Goal: Task Accomplishment & Management: Manage account settings

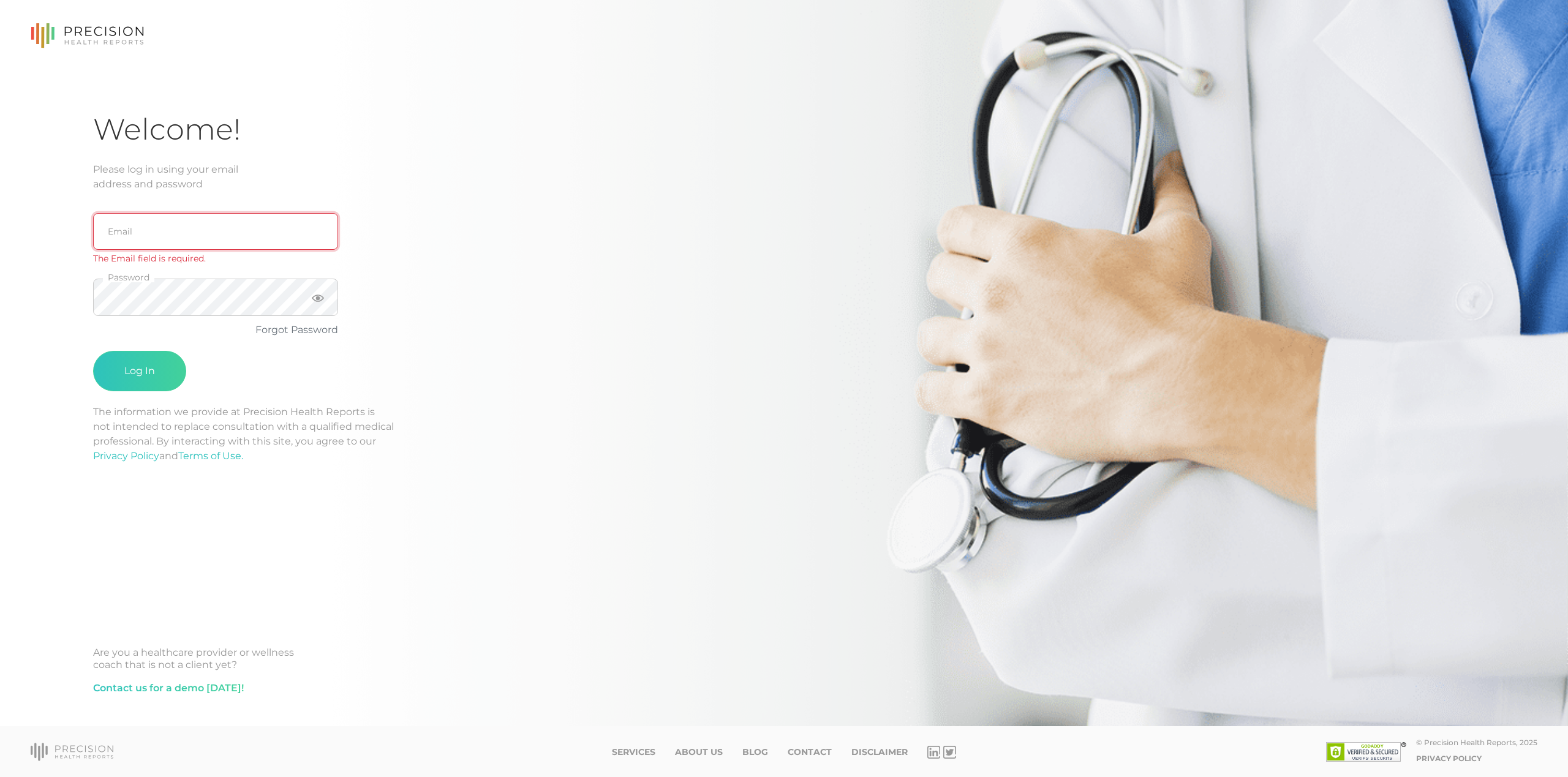
click at [219, 216] on input "email" at bounding box center [215, 231] width 245 height 37
type input "support@precisionhealthreports.com"
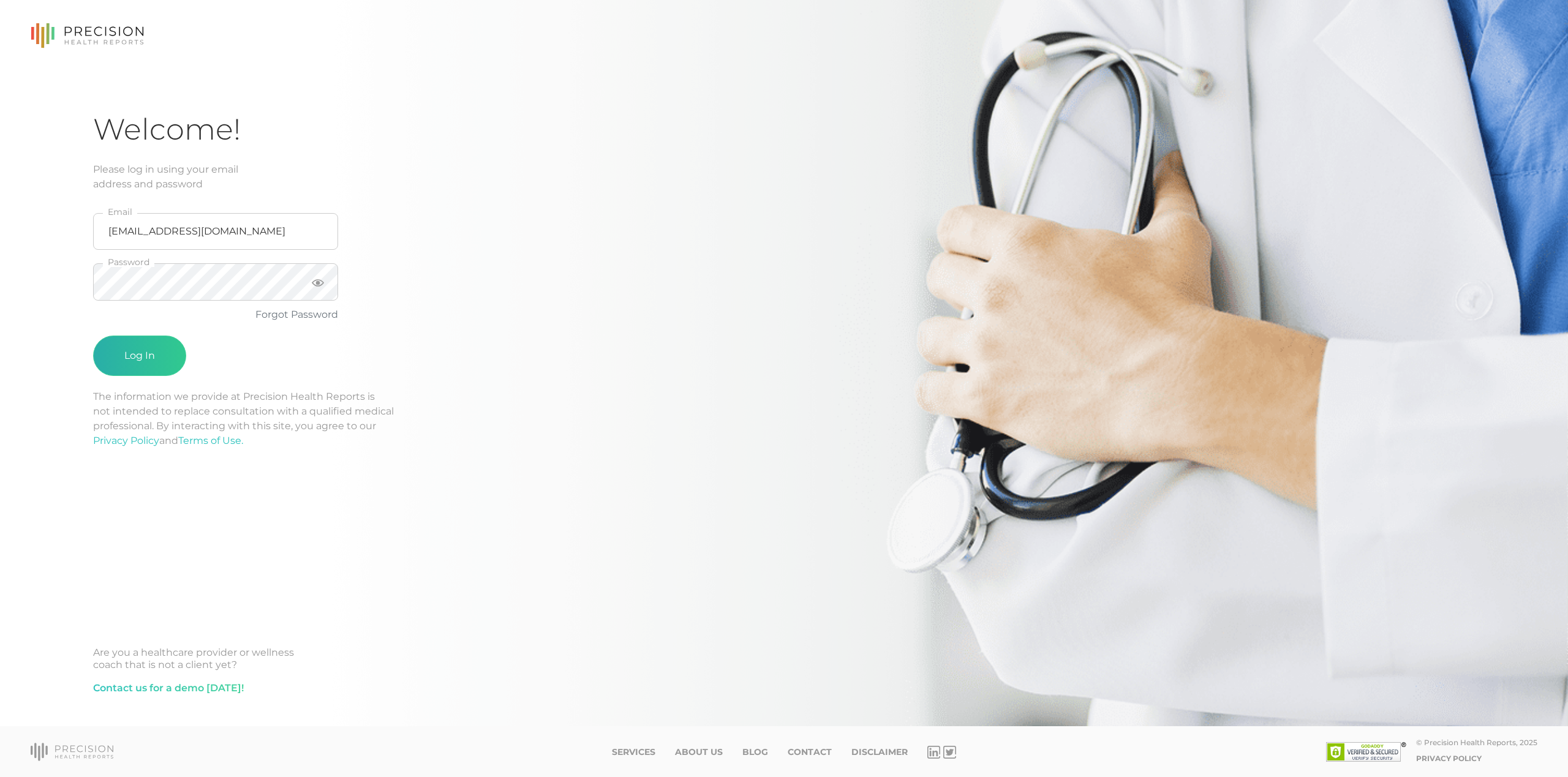
click at [148, 368] on button "Log In" at bounding box center [139, 355] width 93 height 40
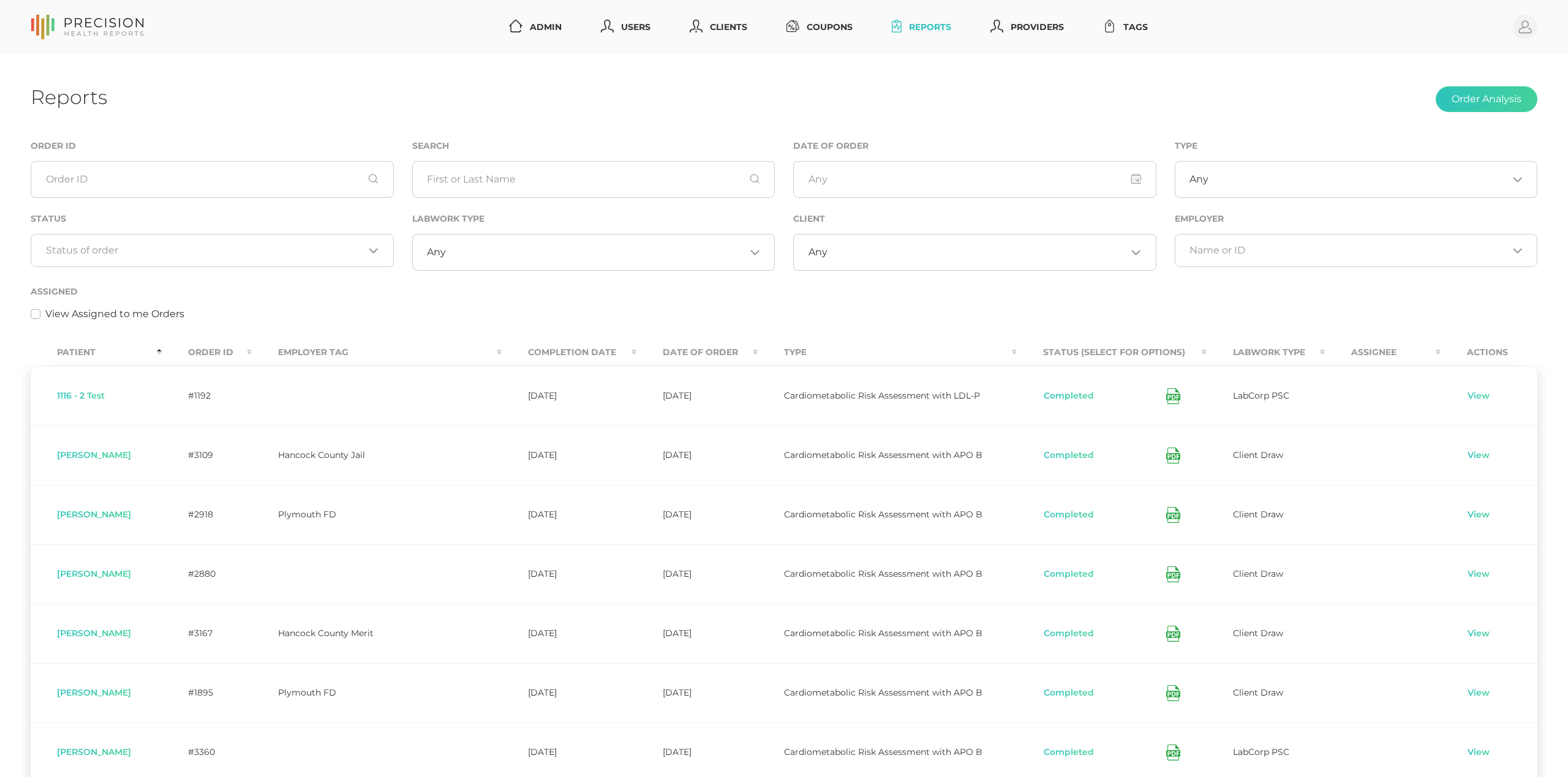
click at [225, 346] on th "Order ID" at bounding box center [206, 352] width 90 height 28
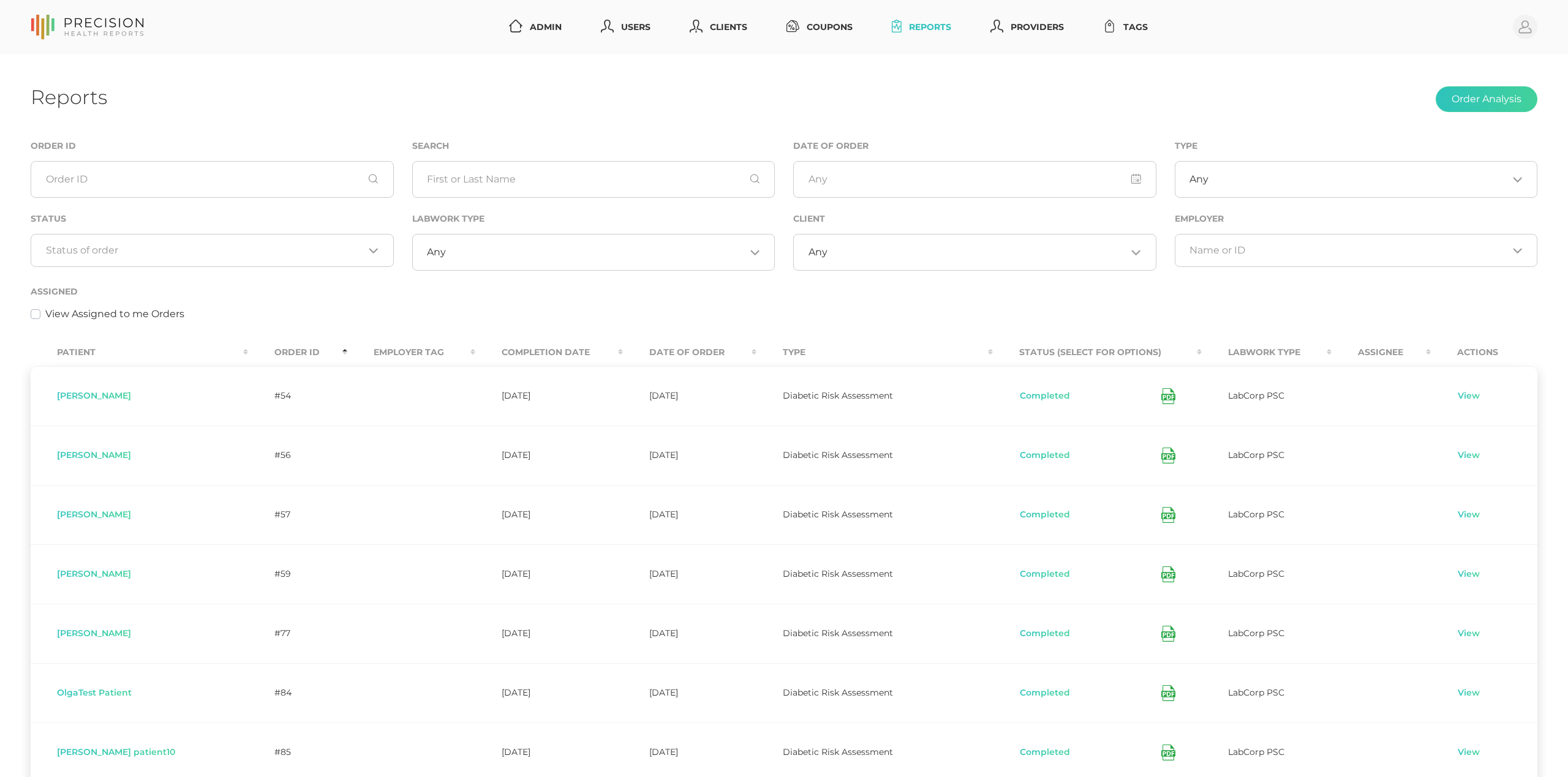
click at [248, 346] on th "Order ID" at bounding box center [298, 352] width 99 height 28
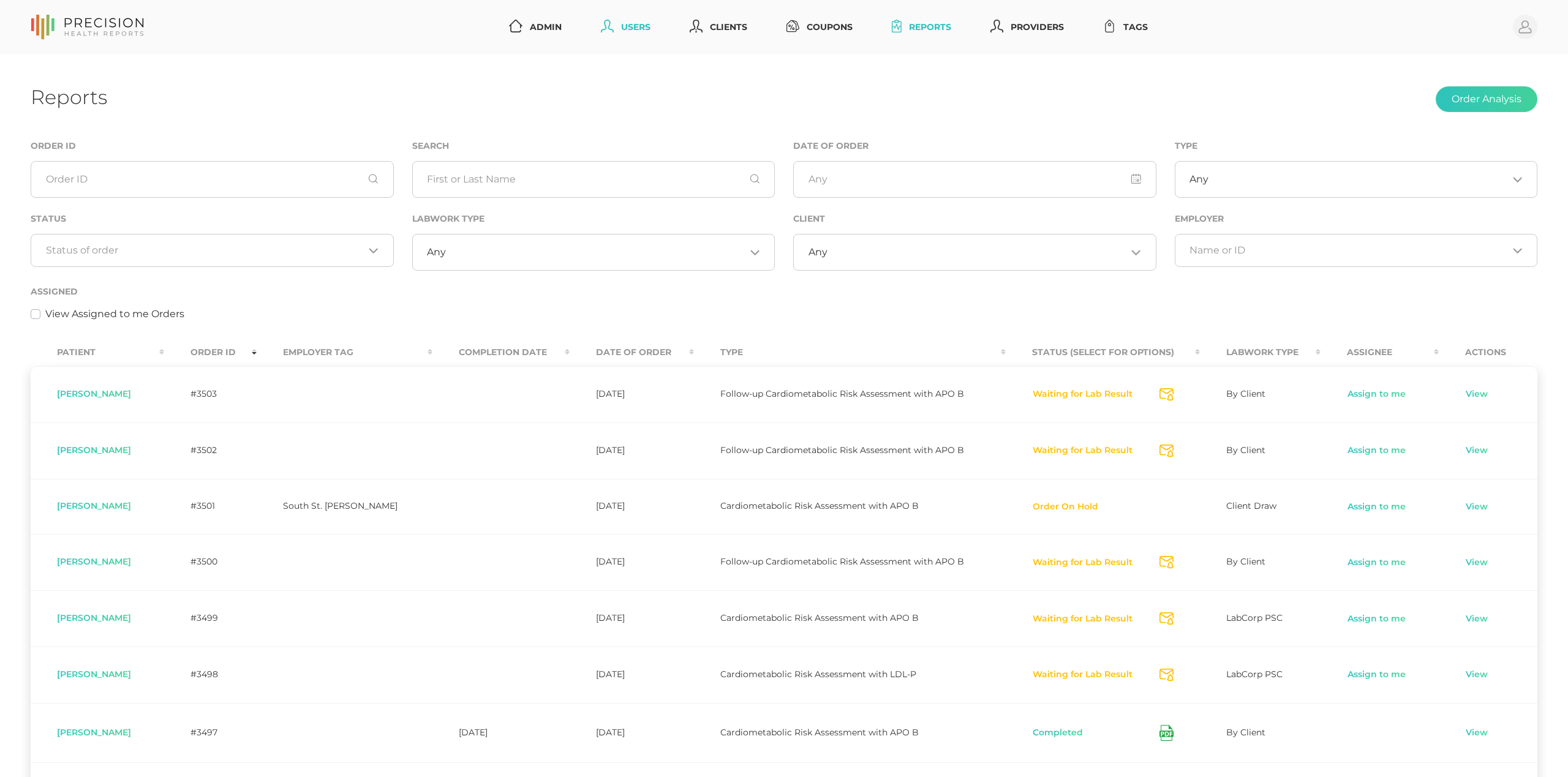
click at [646, 28] on link "Users" at bounding box center [625, 27] width 59 height 23
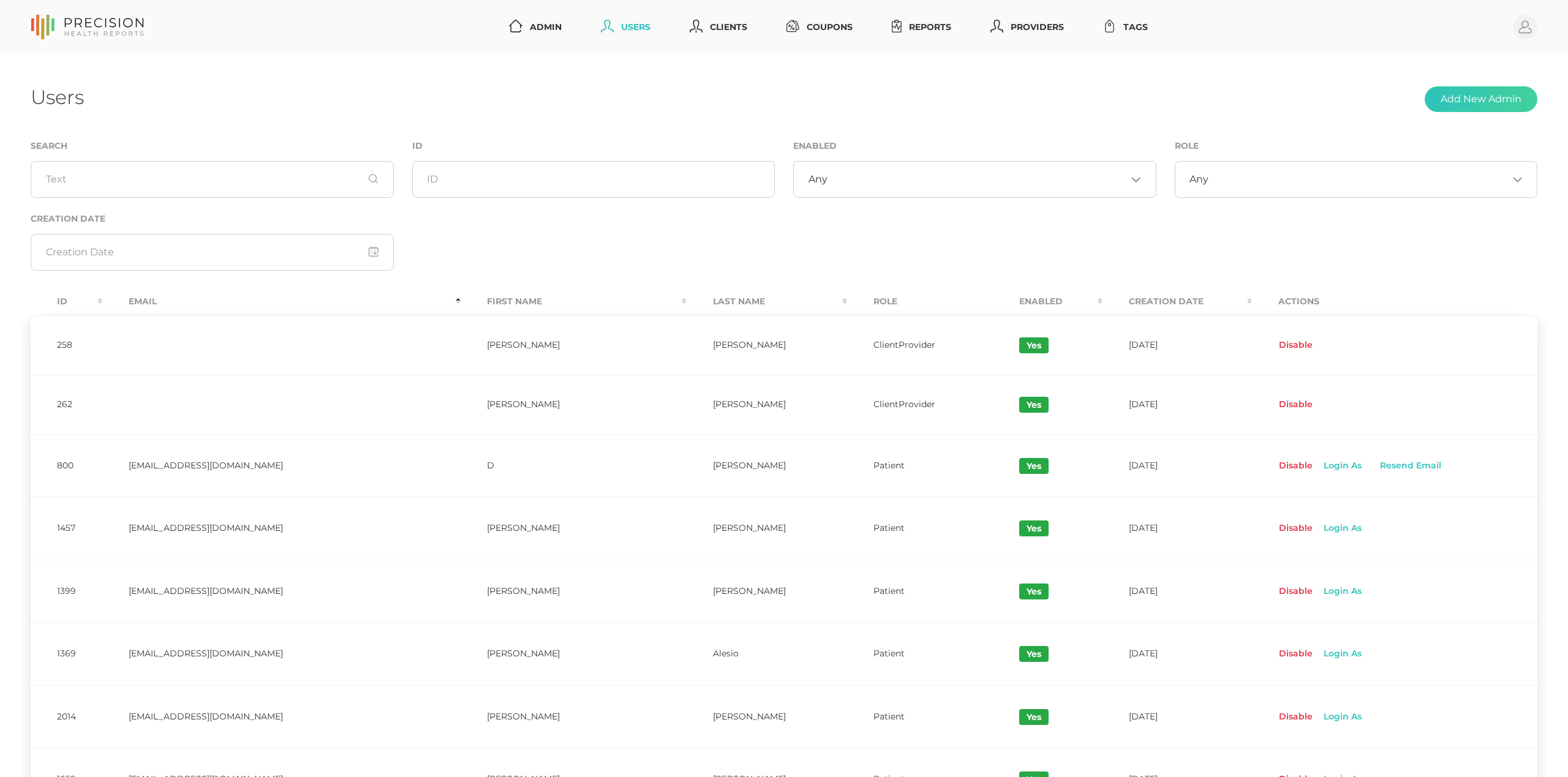
click at [76, 303] on th "Id" at bounding box center [67, 302] width 72 height 28
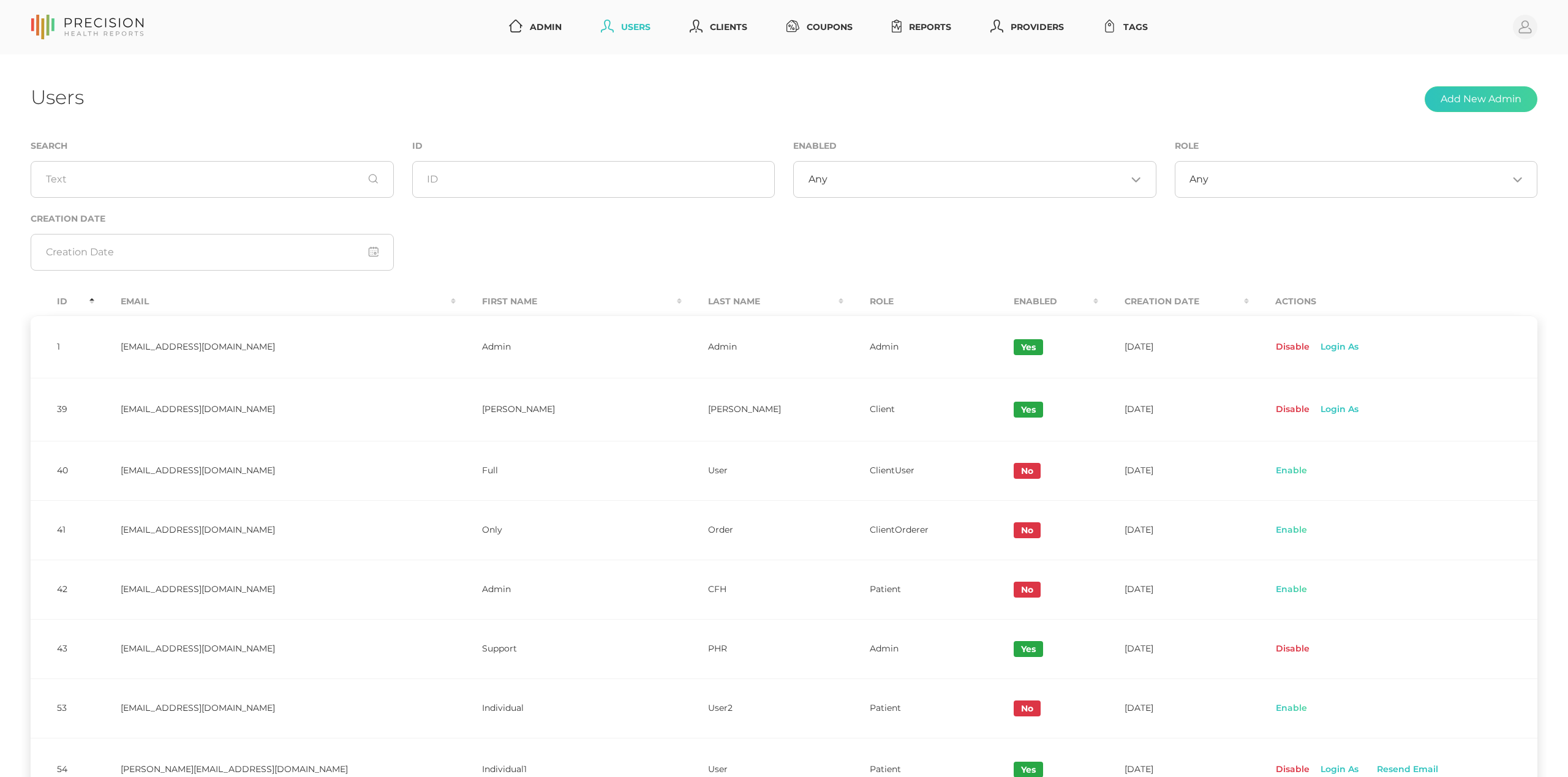
click at [62, 302] on th "Id" at bounding box center [62, 302] width 64 height 28
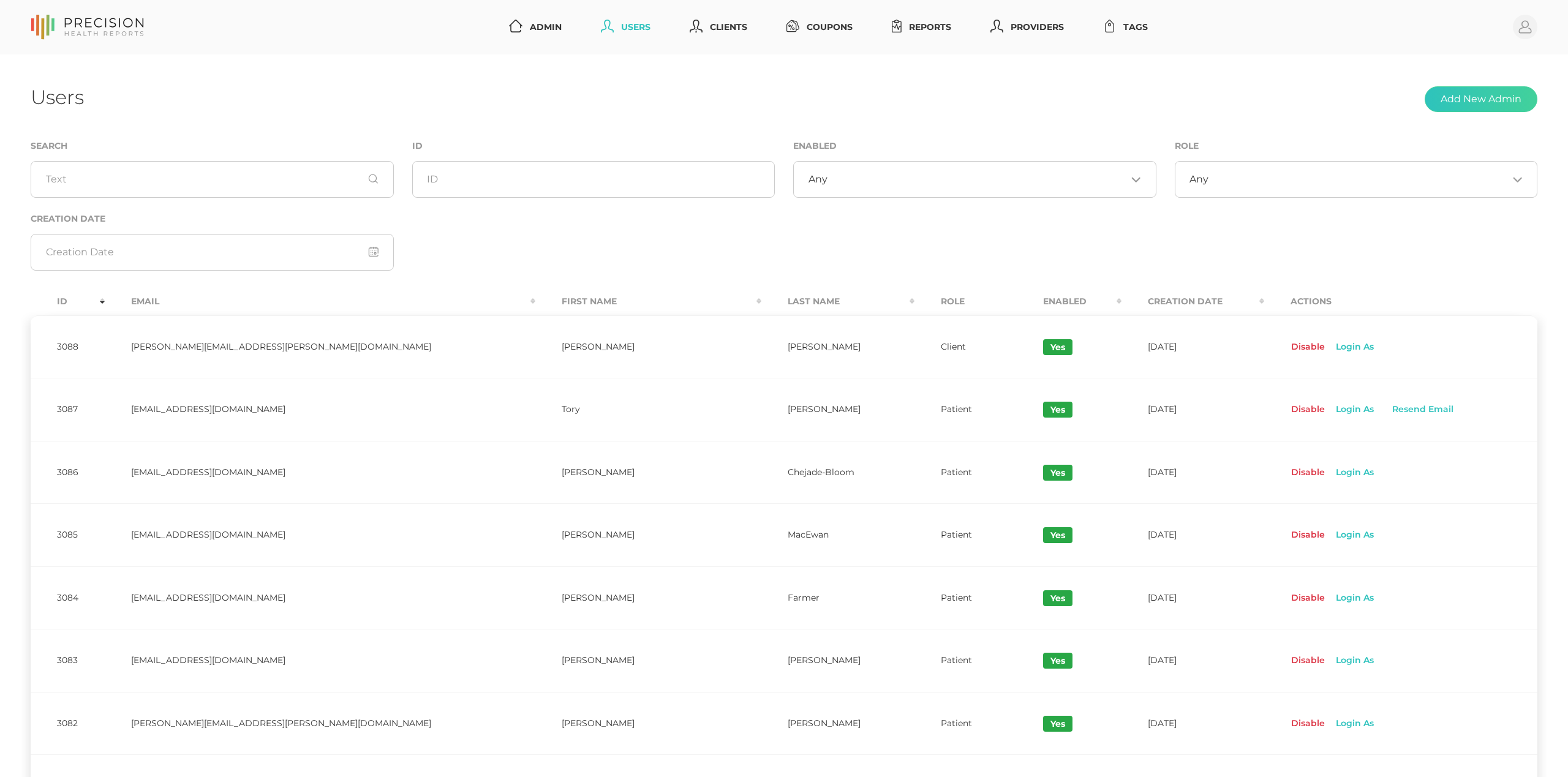
click at [989, 57] on div "Users Add New Admin Search ID Enabled Any Loading... Role Any Loading... Creati…" at bounding box center [784, 536] width 1568 height 963
click at [941, 24] on link "Reports" at bounding box center [921, 27] width 69 height 23
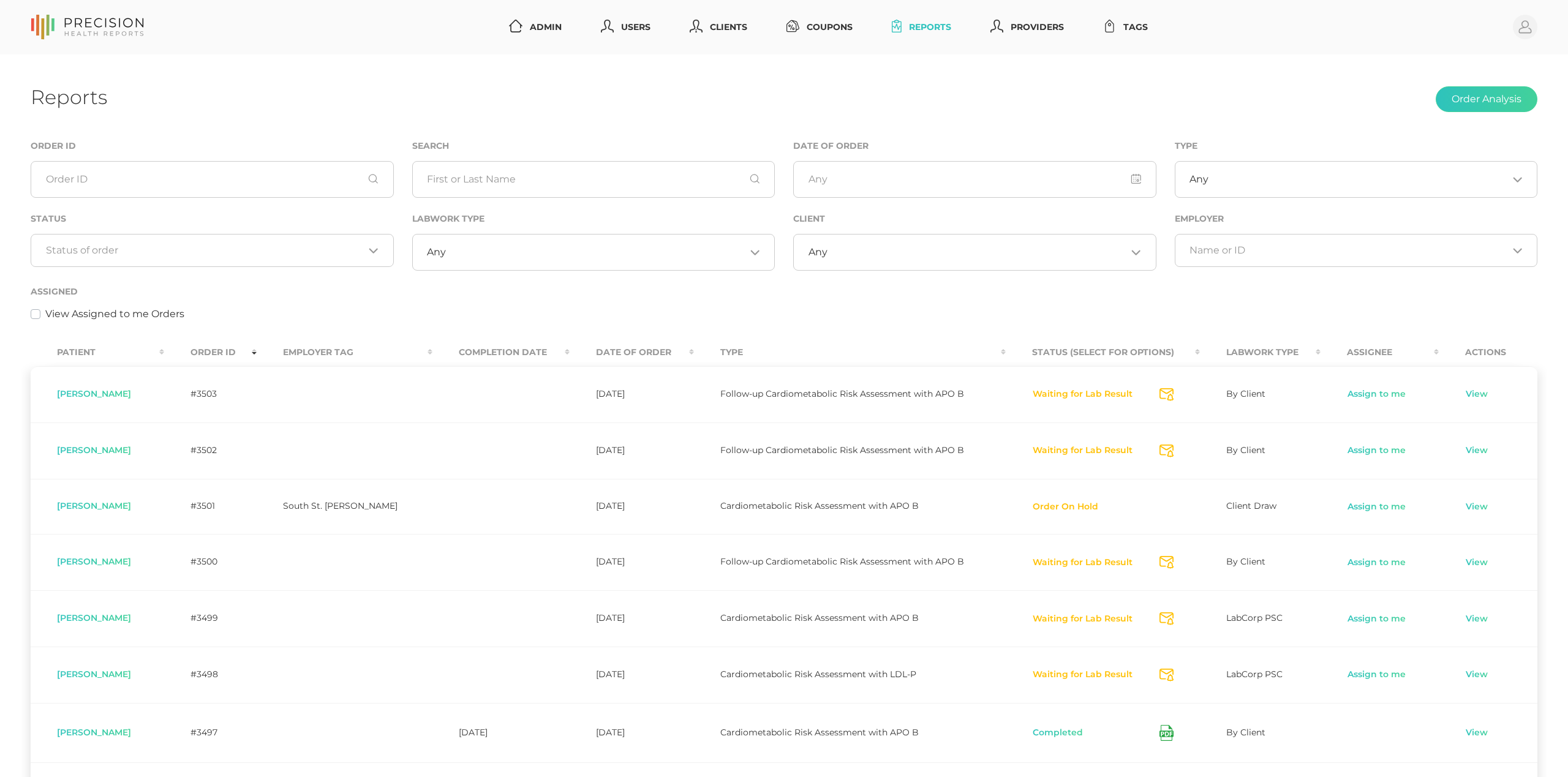
click at [265, 326] on div "Assigned View Assigned to me Orders" at bounding box center [783, 310] width 1525 height 51
click at [257, 344] on th "Order ID" at bounding box center [210, 352] width 92 height 28
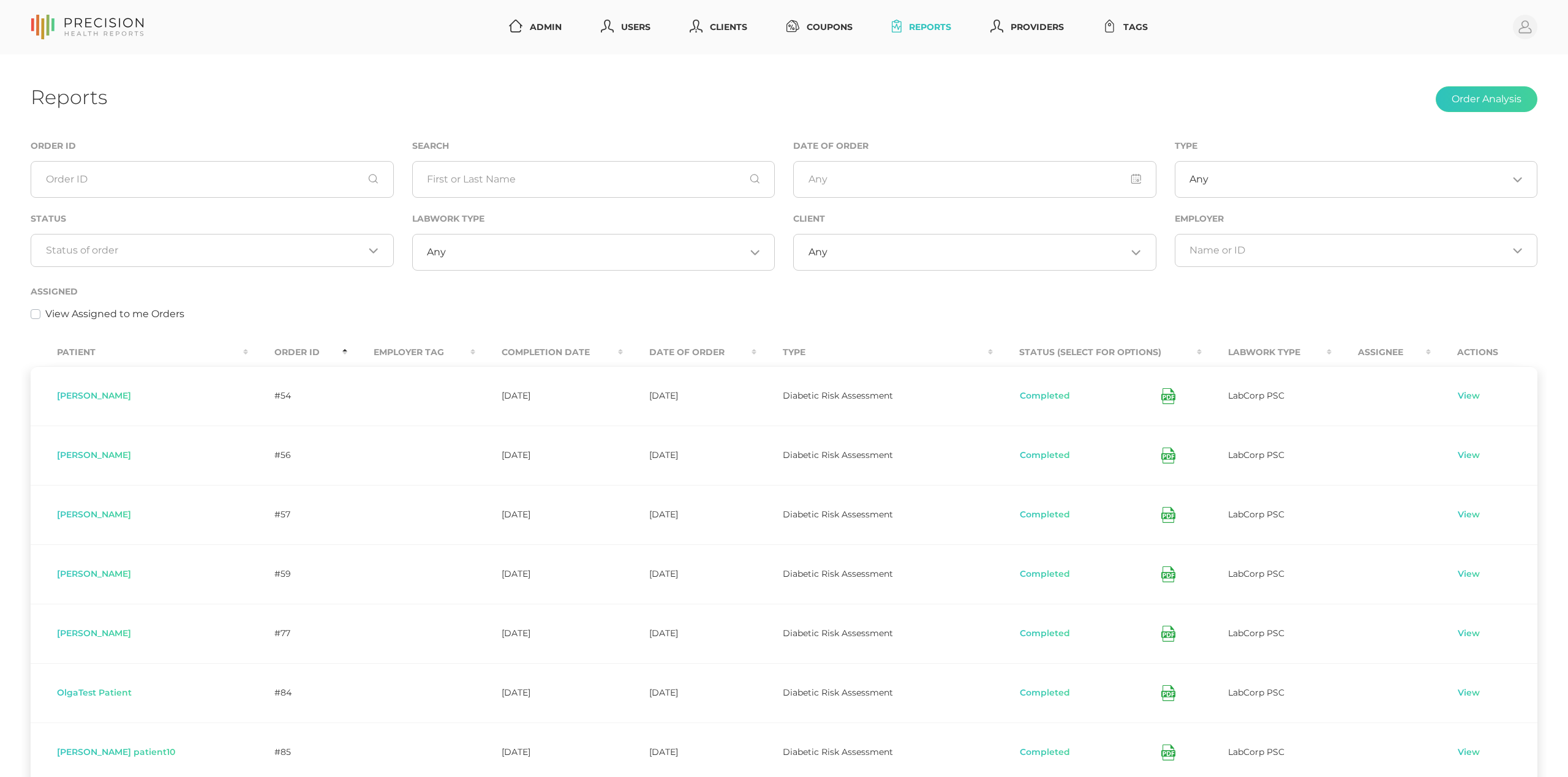
click at [249, 346] on th "Order ID" at bounding box center [298, 352] width 99 height 28
click at [382, 122] on div "Reports Order Analysis Order ID Search Date of Order Type Any Loading... Status…" at bounding box center [784, 545] width 1568 height 979
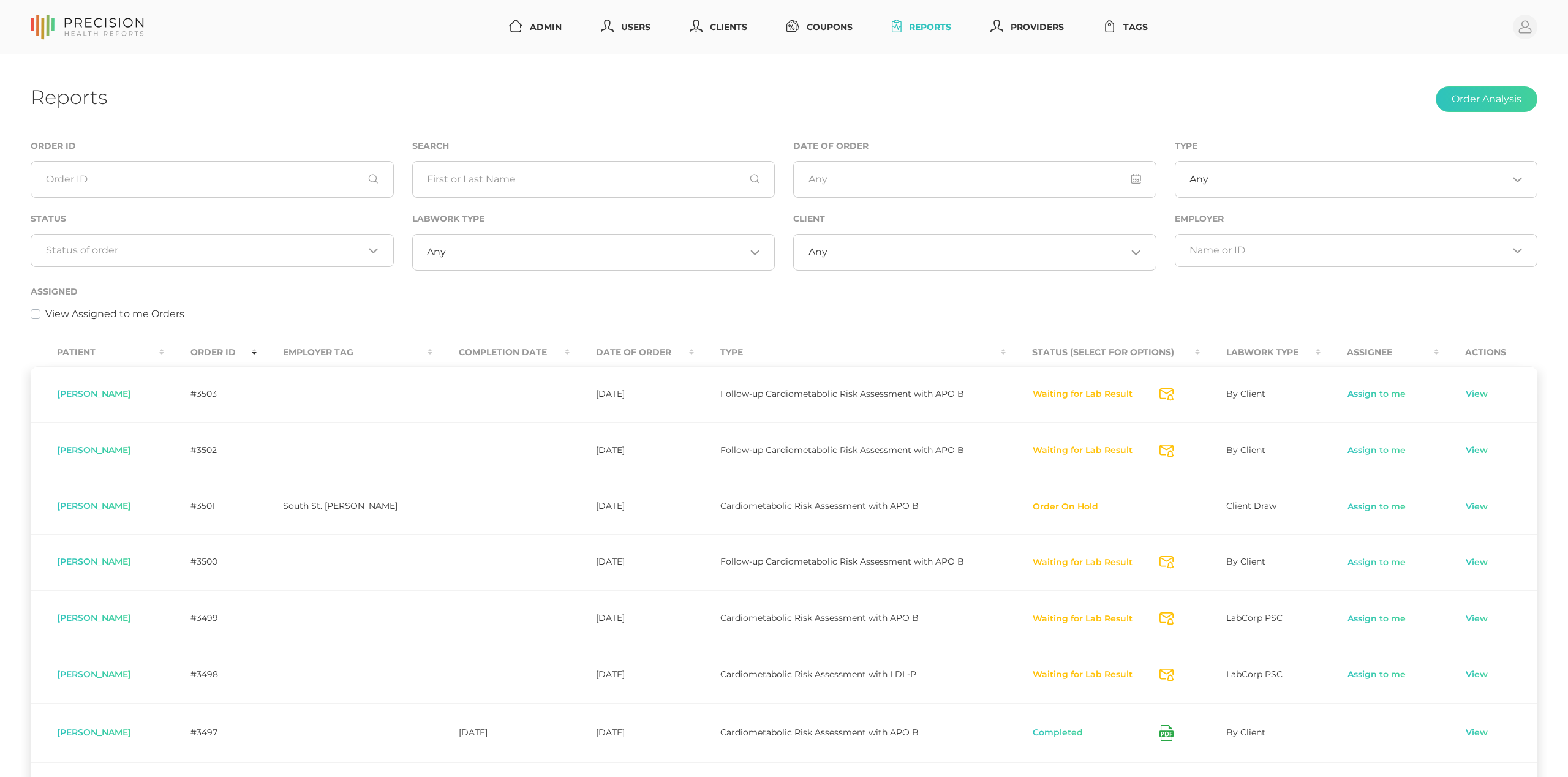
click at [189, 258] on div "Loading..." at bounding box center [212, 250] width 363 height 33
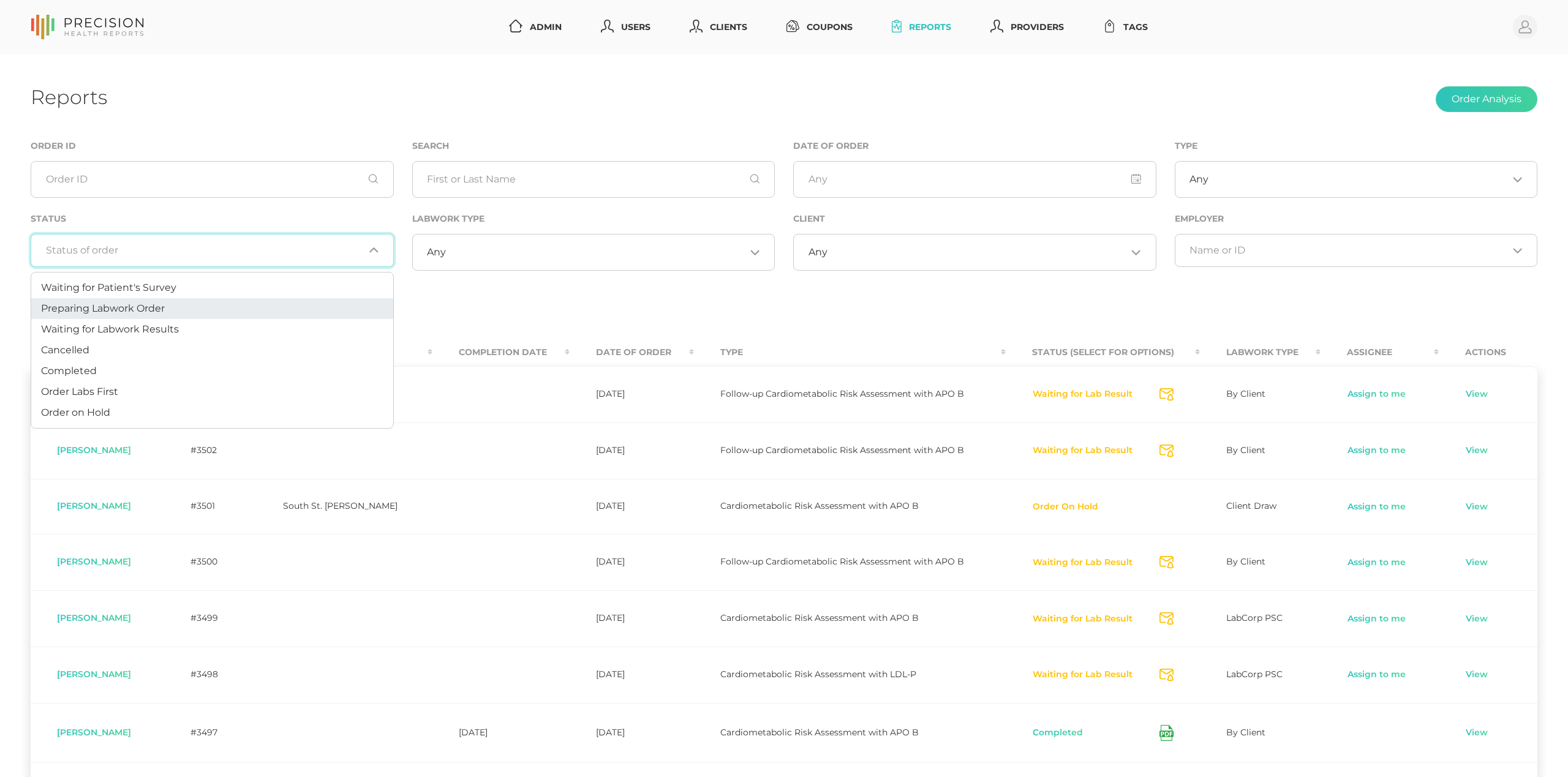
click at [175, 303] on li "Preparing Labwork Order" at bounding box center [212, 308] width 362 height 20
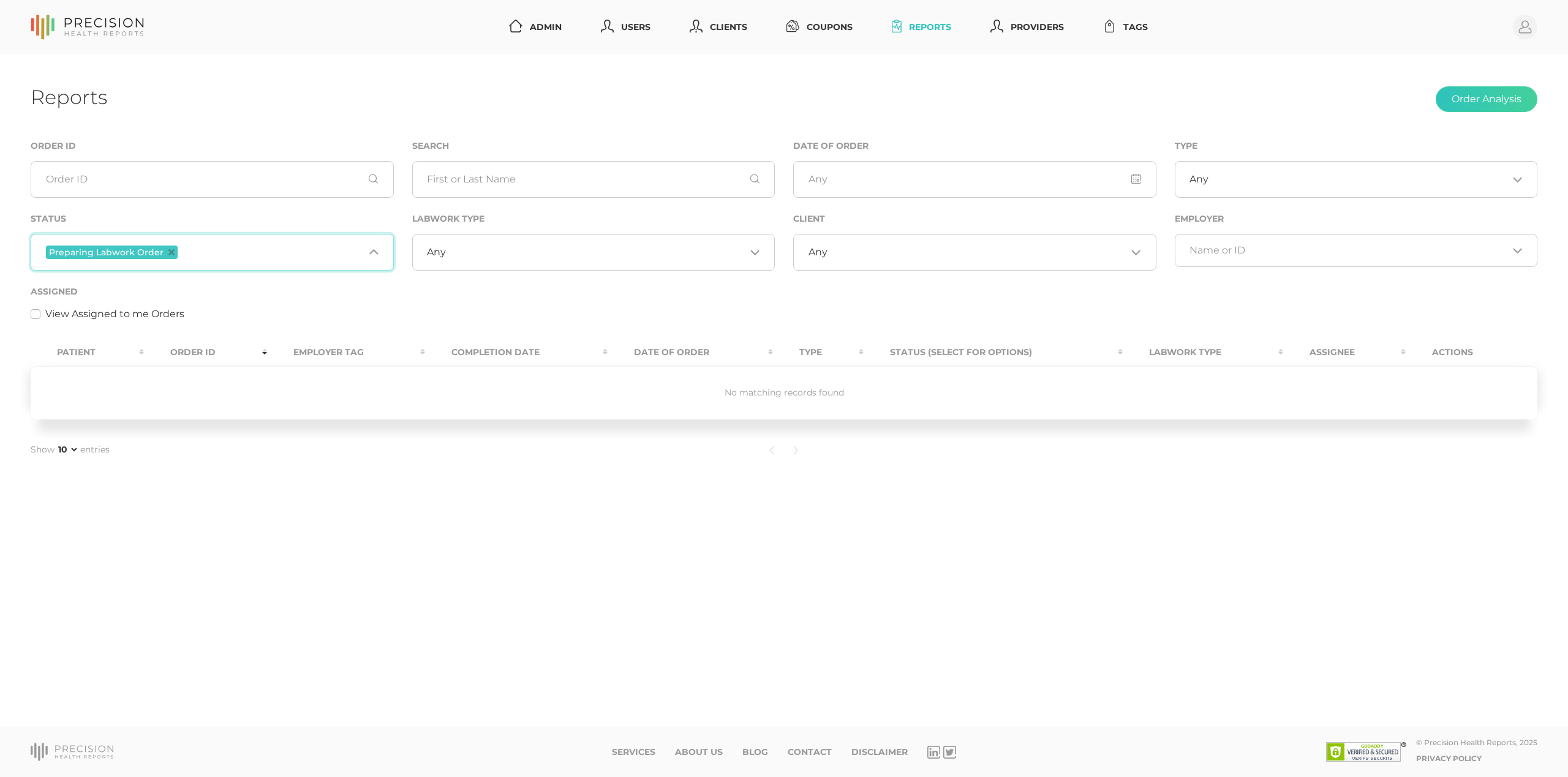
click at [239, 250] on input "Search for option" at bounding box center [271, 252] width 184 height 16
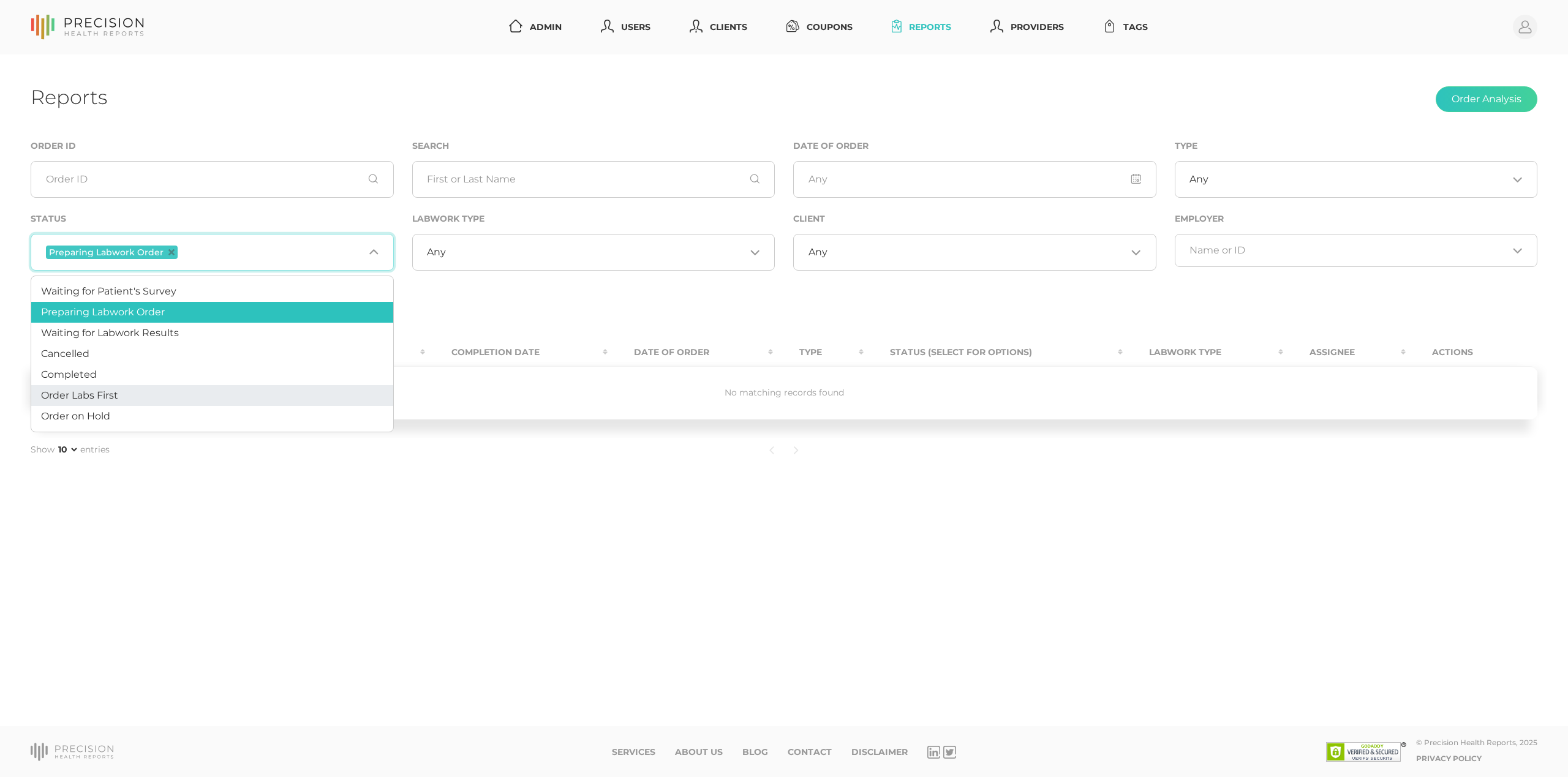
click at [145, 397] on li "Order Labs First" at bounding box center [212, 395] width 362 height 20
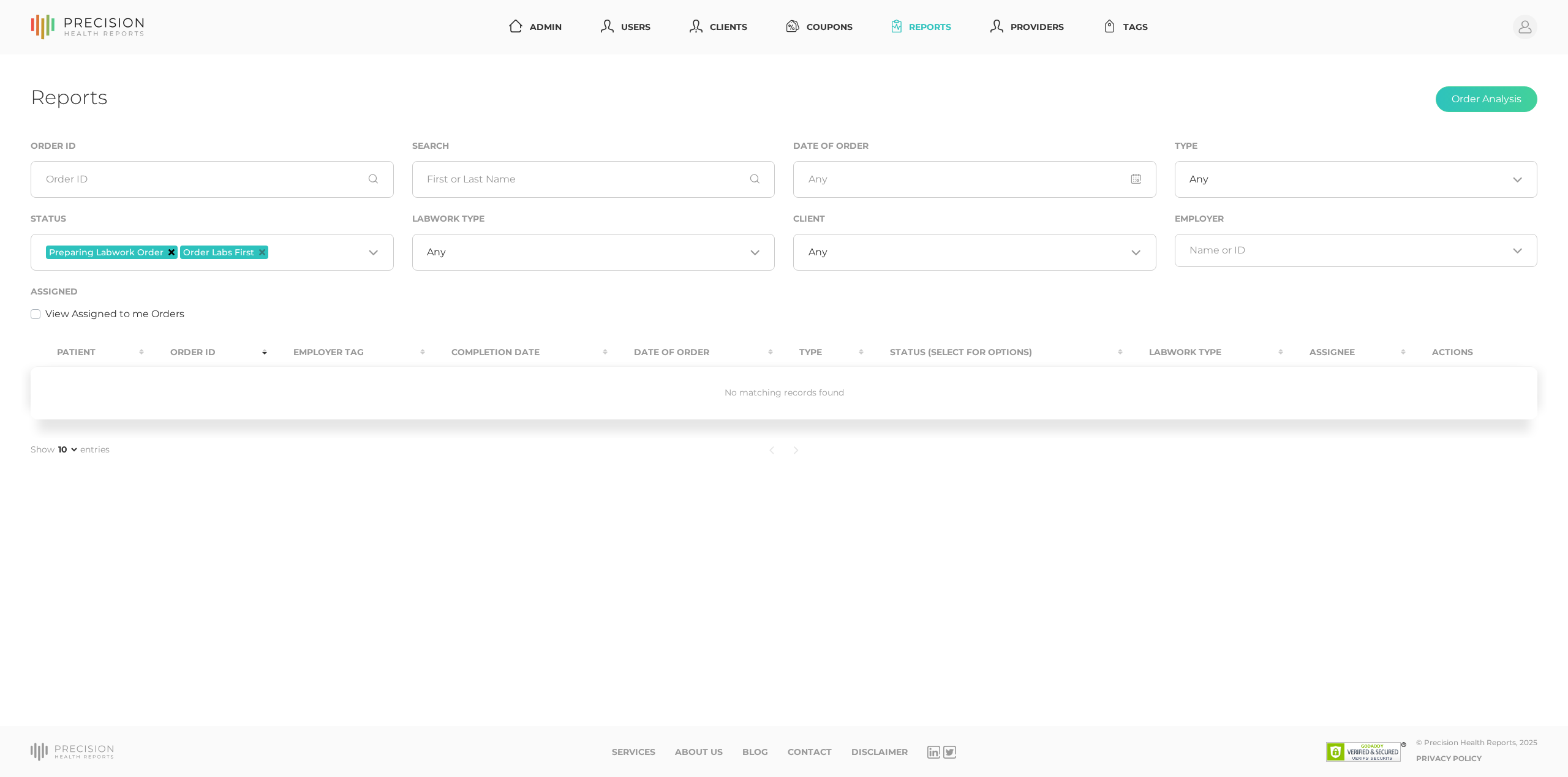
click at [168, 254] on icon "Deselect Preparing Labwork Order" at bounding box center [171, 252] width 6 height 6
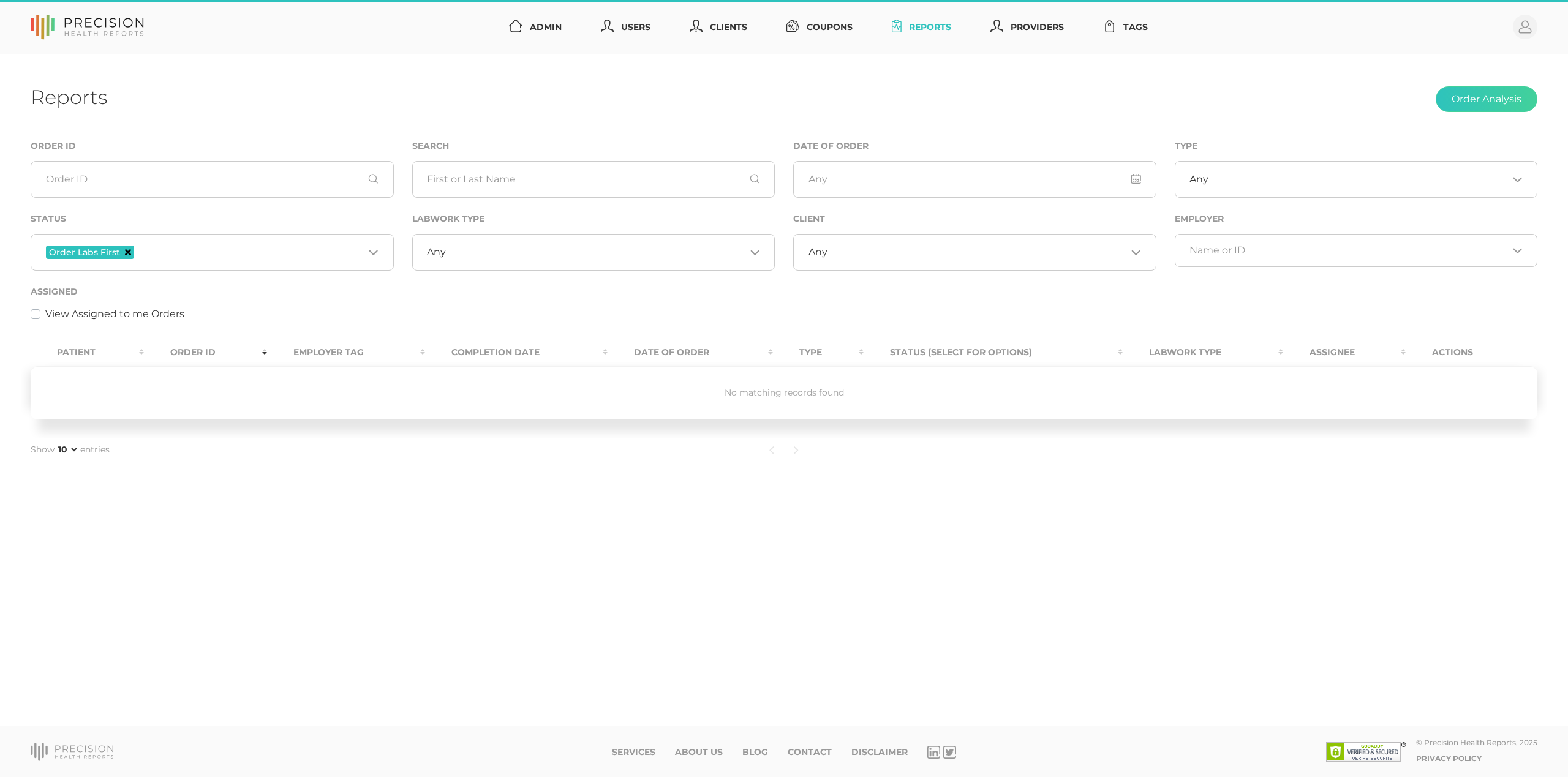
click at [129, 251] on icon "Deselect Order Labs First" at bounding box center [128, 252] width 6 height 6
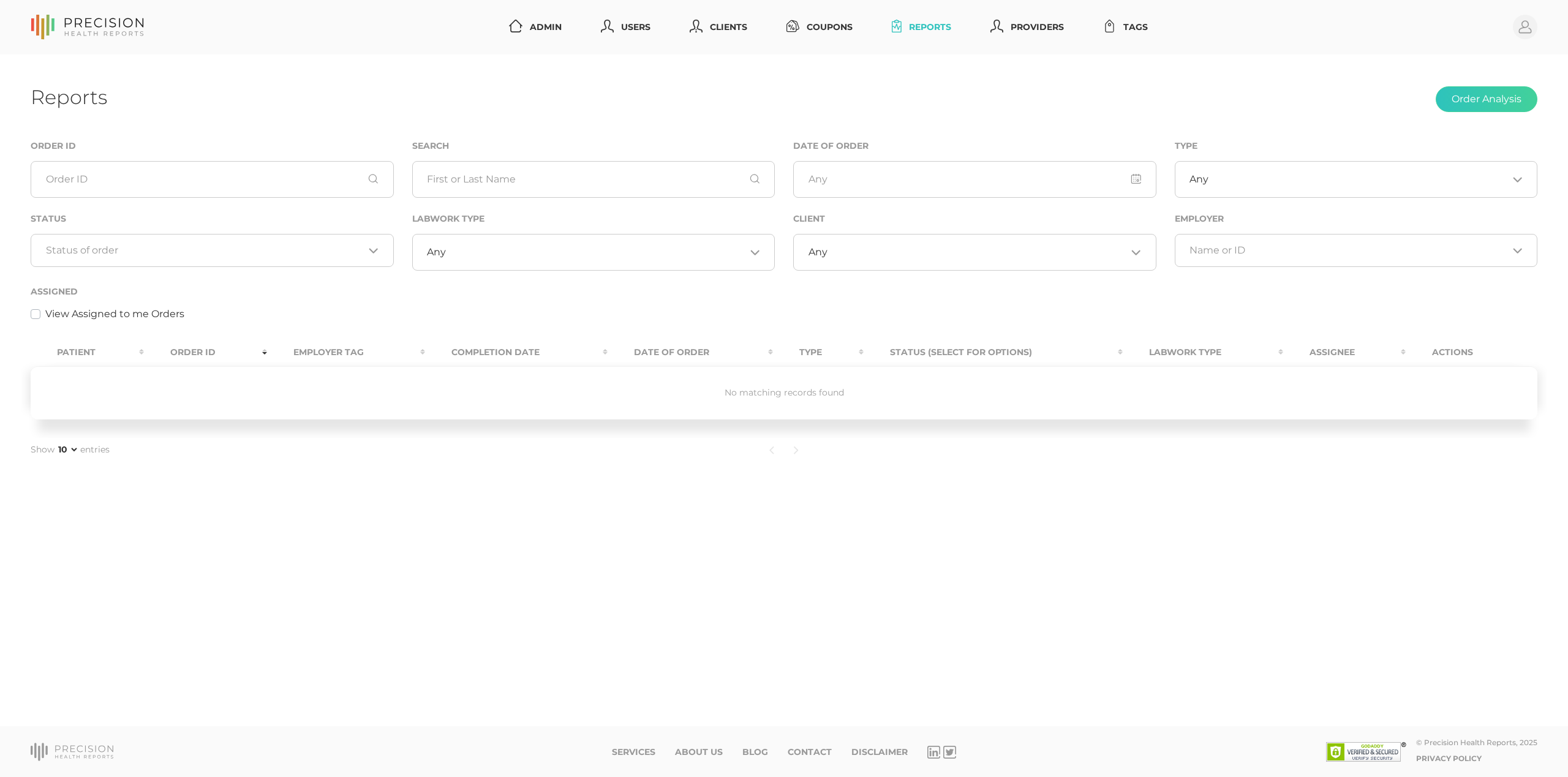
drag, startPoint x: 611, startPoint y: 98, endPoint x: 636, endPoint y: 74, distance: 34.7
click at [611, 98] on div "Reports Order Analysis" at bounding box center [784, 99] width 1507 height 29
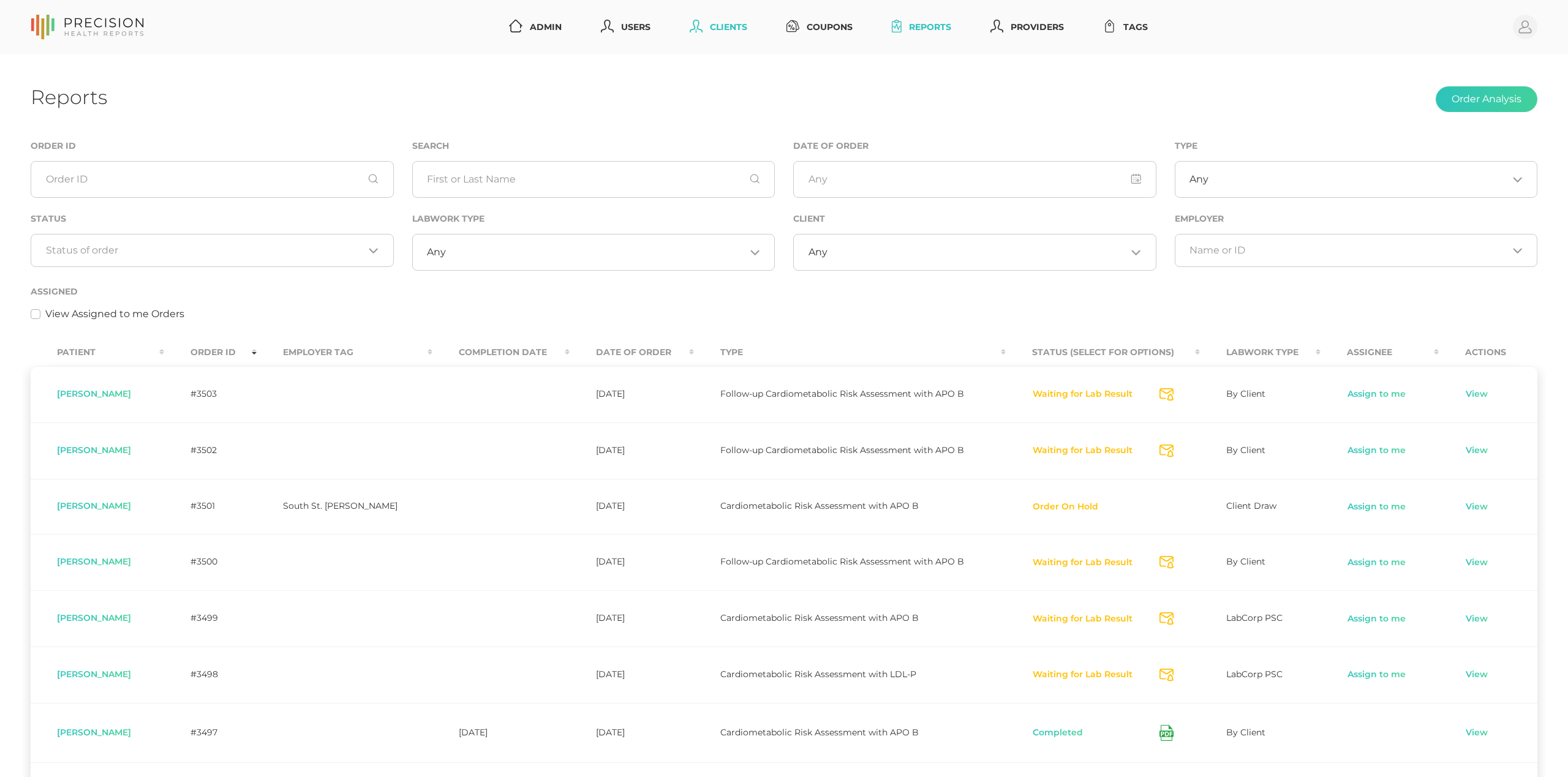
click at [718, 22] on link "Clients" at bounding box center [718, 27] width 67 height 23
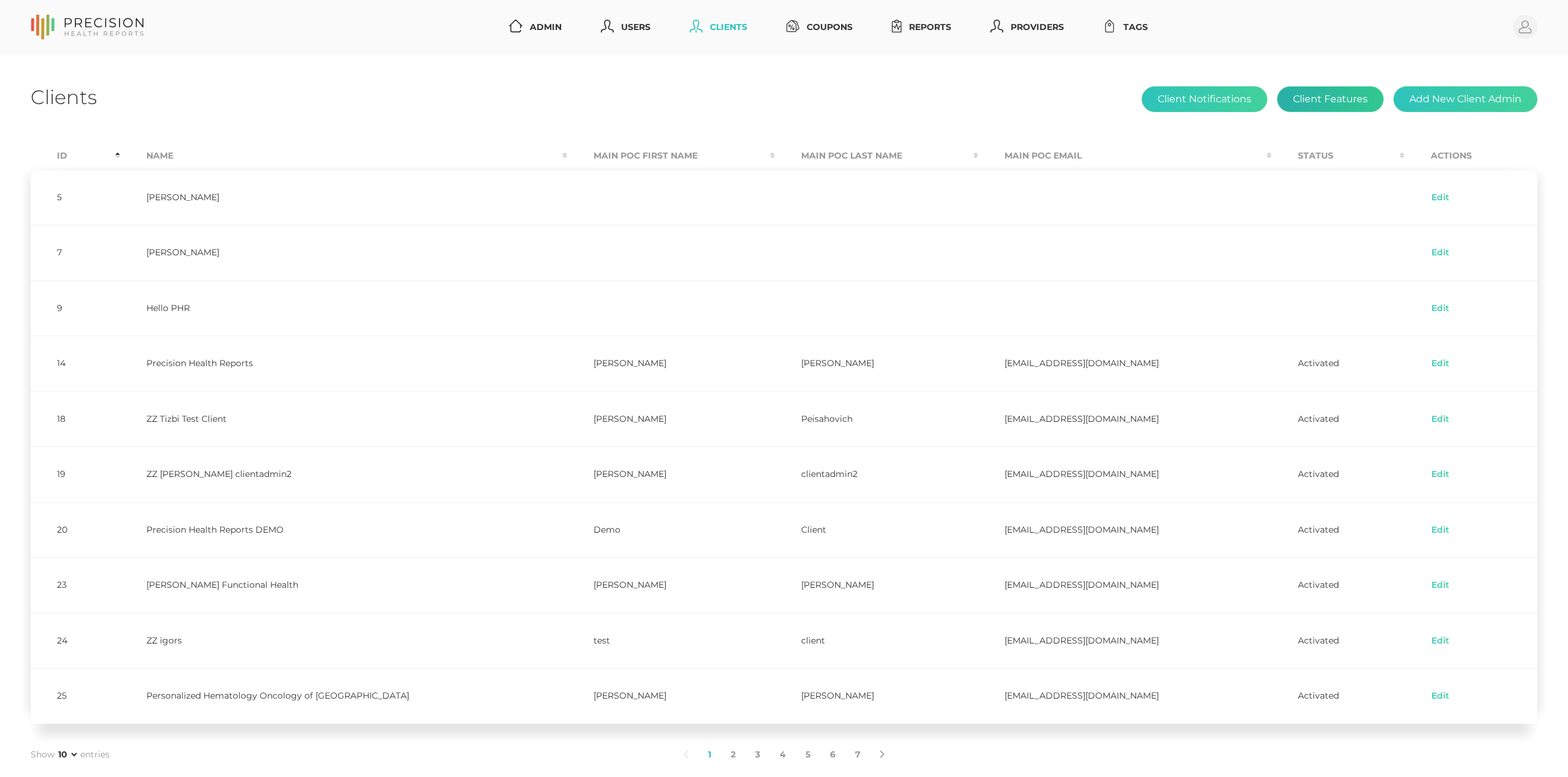
click at [1333, 96] on button "Client Features" at bounding box center [1330, 99] width 107 height 26
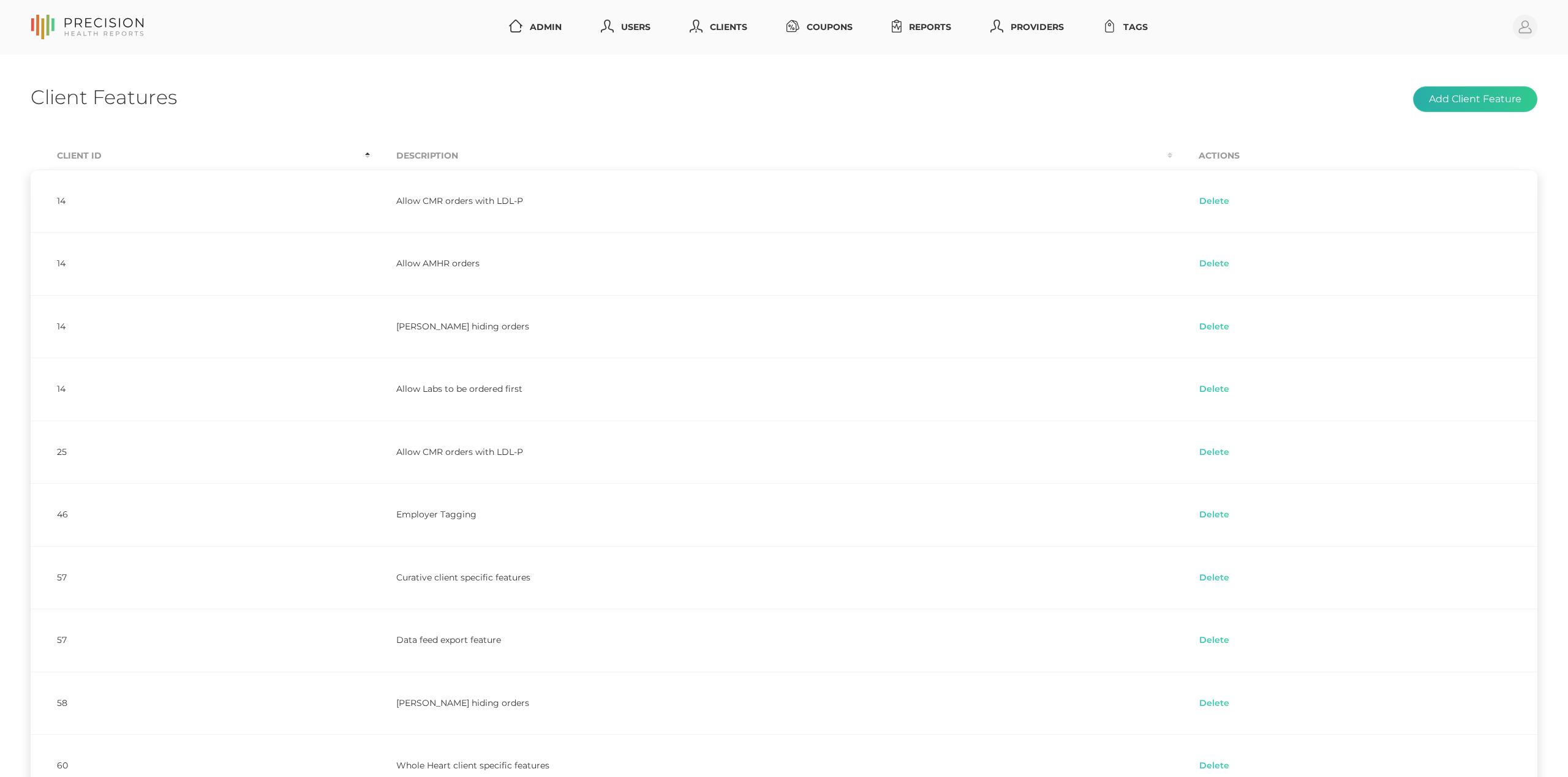
click at [1460, 98] on button "Add Client Feature" at bounding box center [1475, 99] width 124 height 26
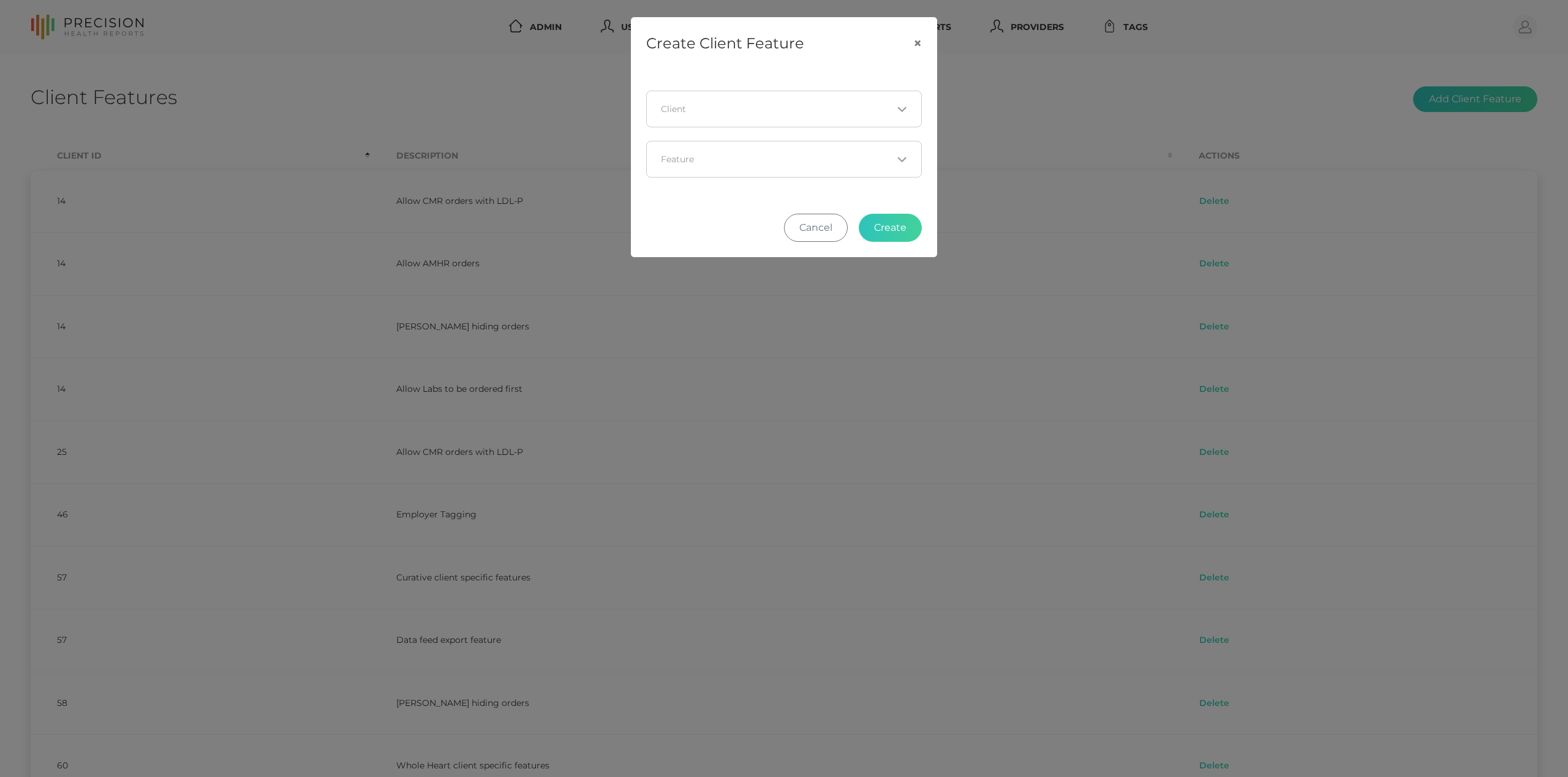
click at [721, 104] on input "Search for option" at bounding box center [777, 109] width 231 height 12
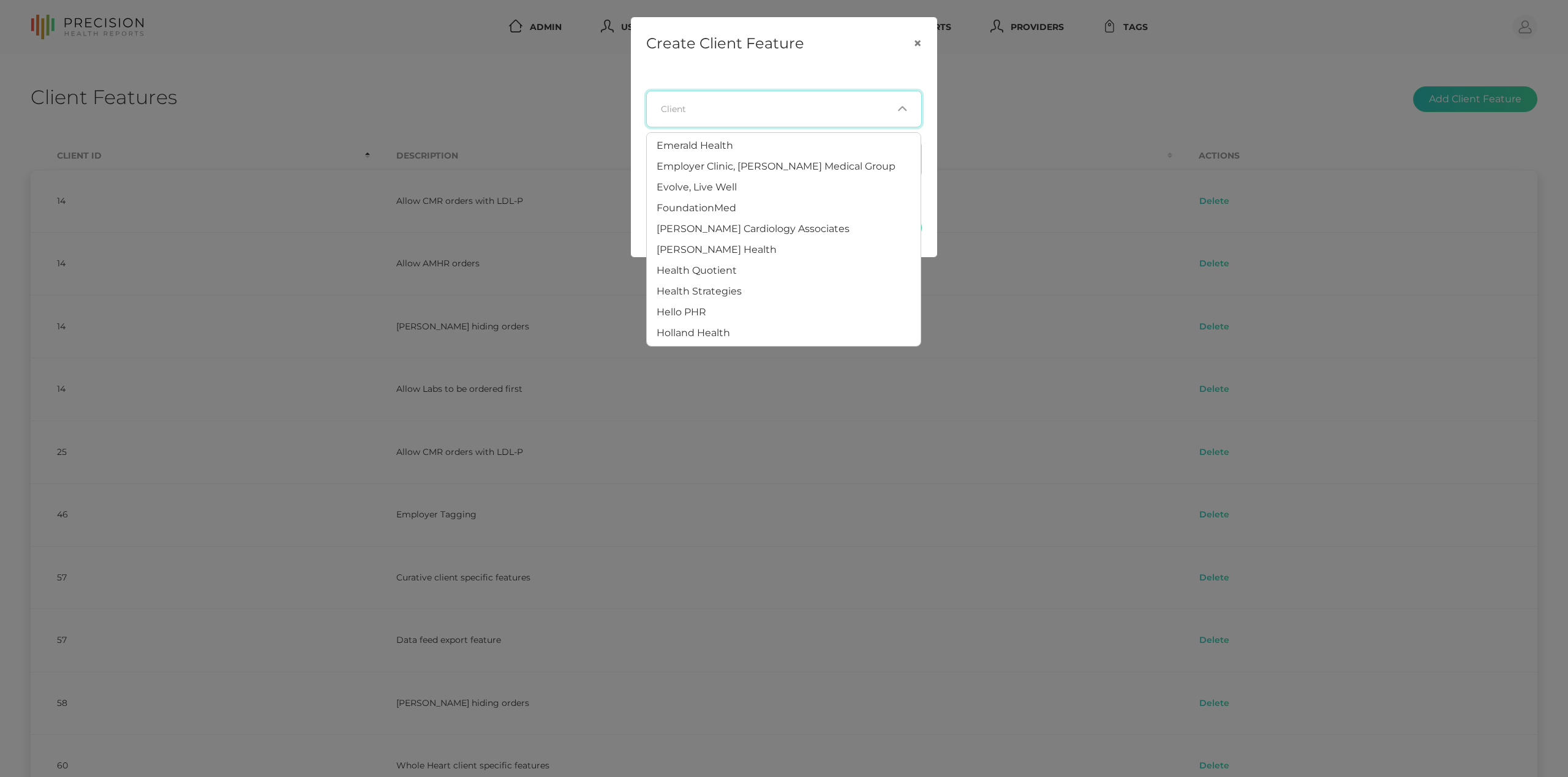
scroll to position [276, 0]
click at [692, 267] on span "Health Quotient" at bounding box center [697, 267] width 80 height 12
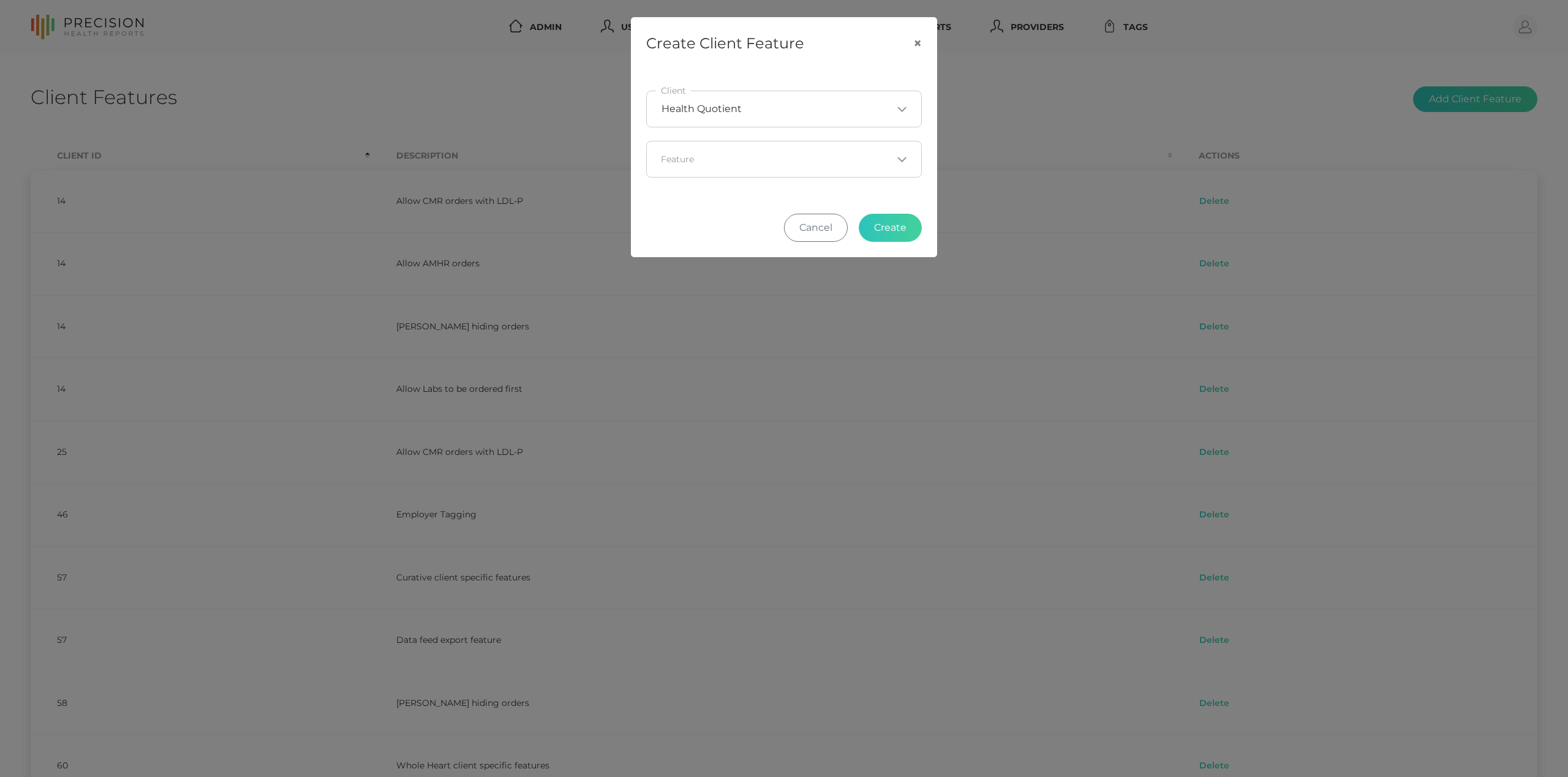
click at [739, 143] on div "Loading..." at bounding box center [783, 159] width 276 height 37
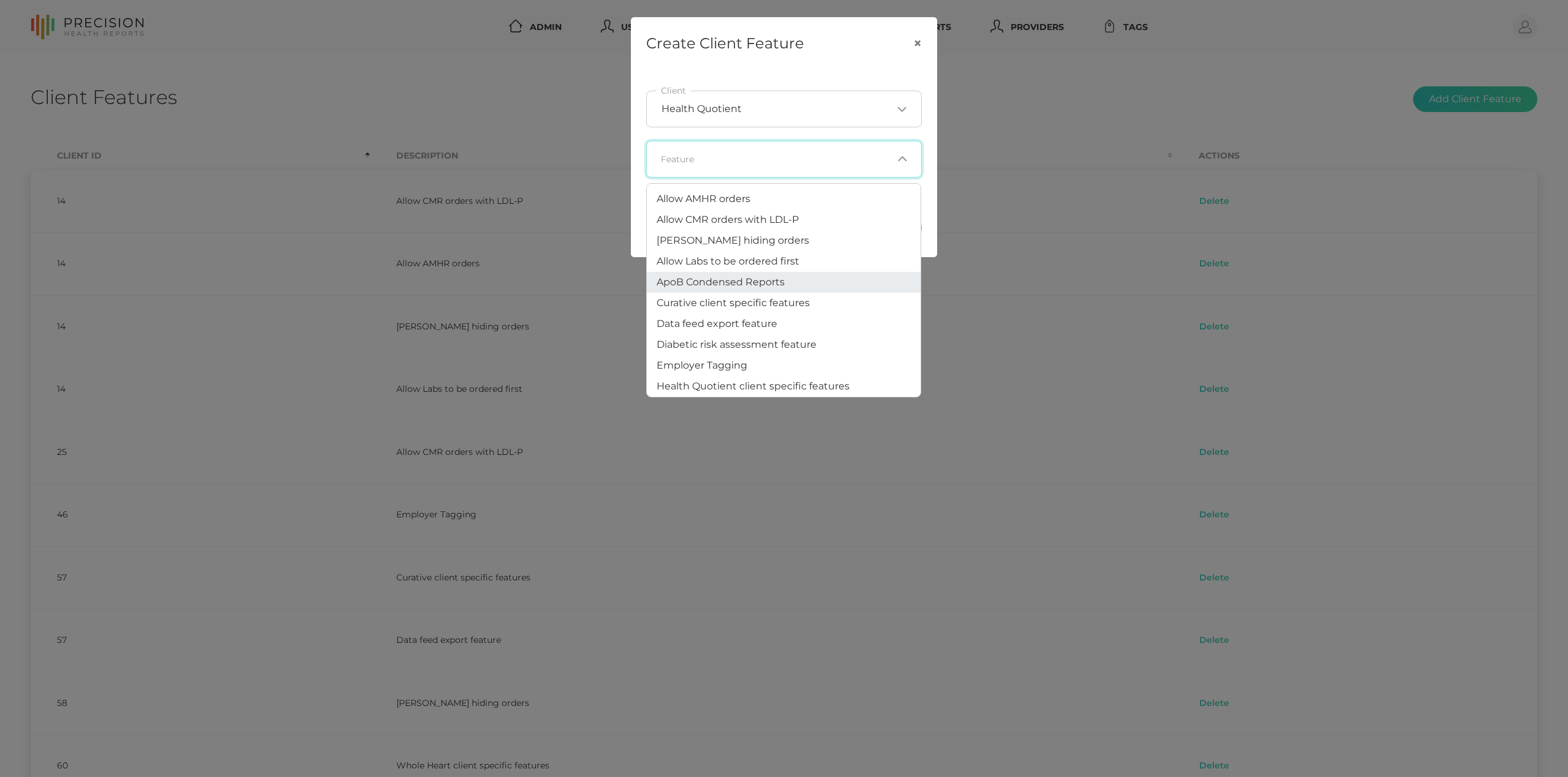
scroll to position [0, 0]
click at [733, 241] on span "Allow hiding orders" at bounding box center [733, 240] width 153 height 12
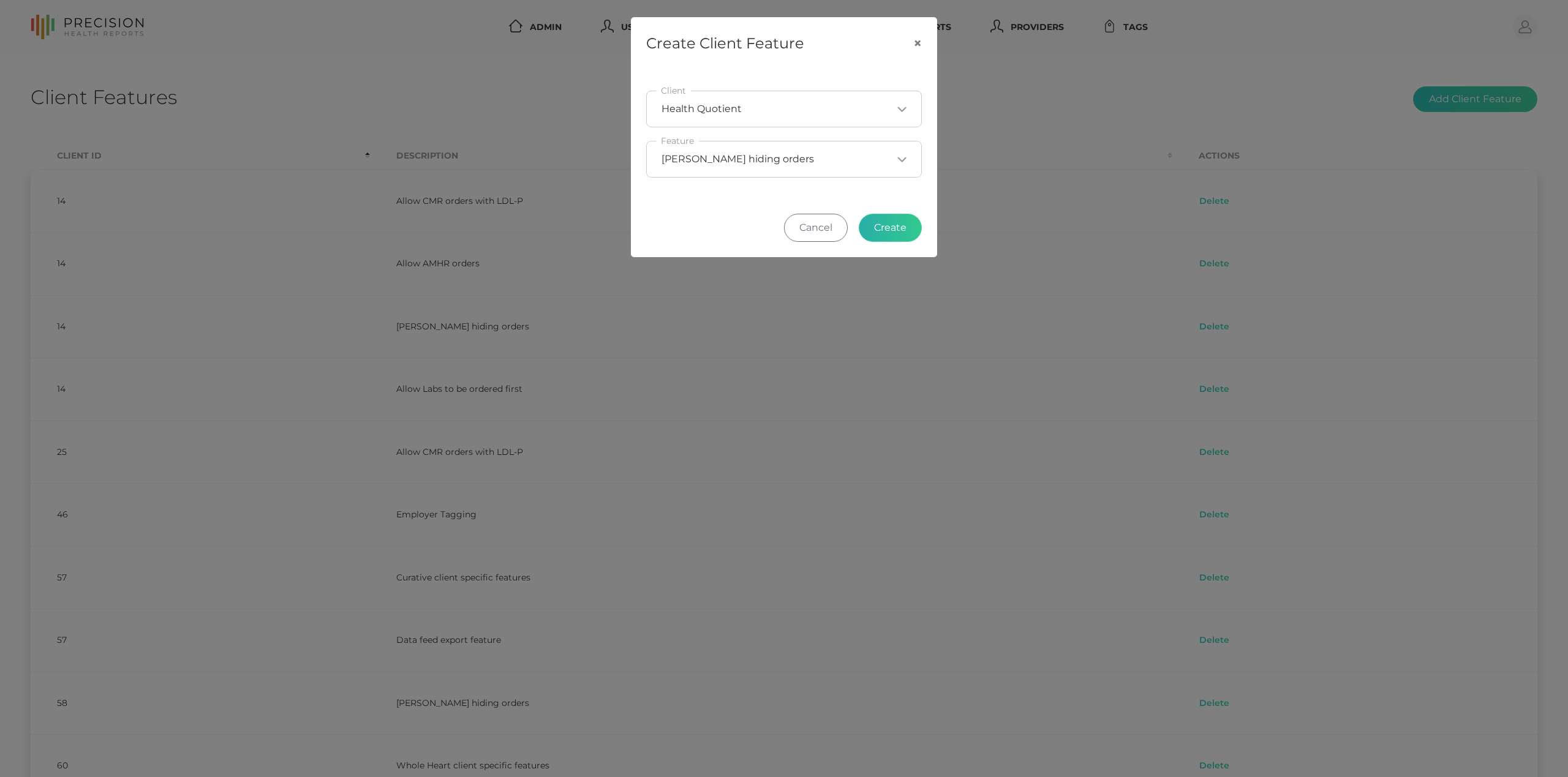
click at [894, 228] on button "Create" at bounding box center [890, 227] width 63 height 29
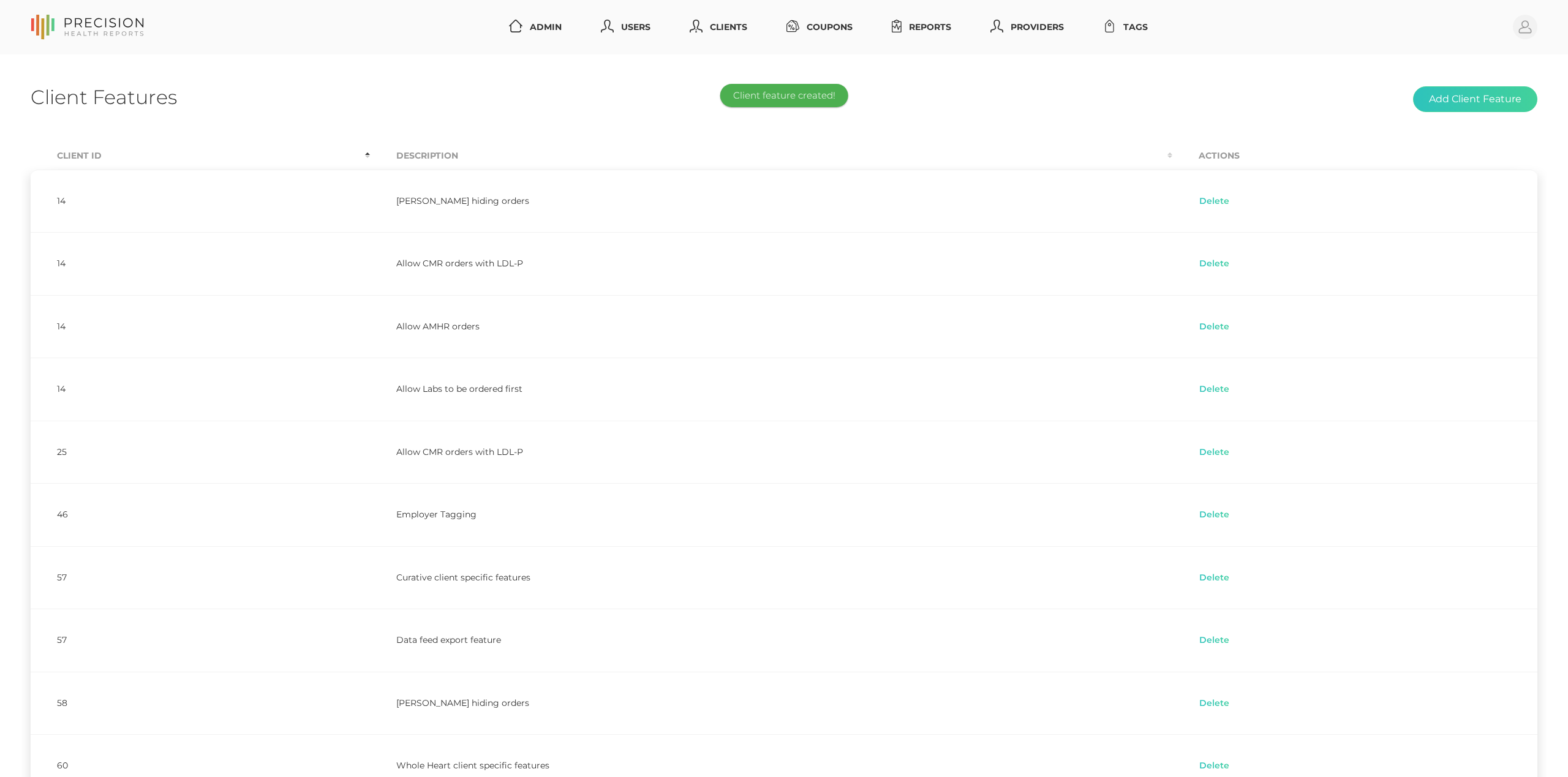
click at [1042, 104] on div "Client Features Add Client Feature" at bounding box center [784, 99] width 1507 height 29
click at [71, 156] on th "Client Id" at bounding box center [200, 156] width 339 height 28
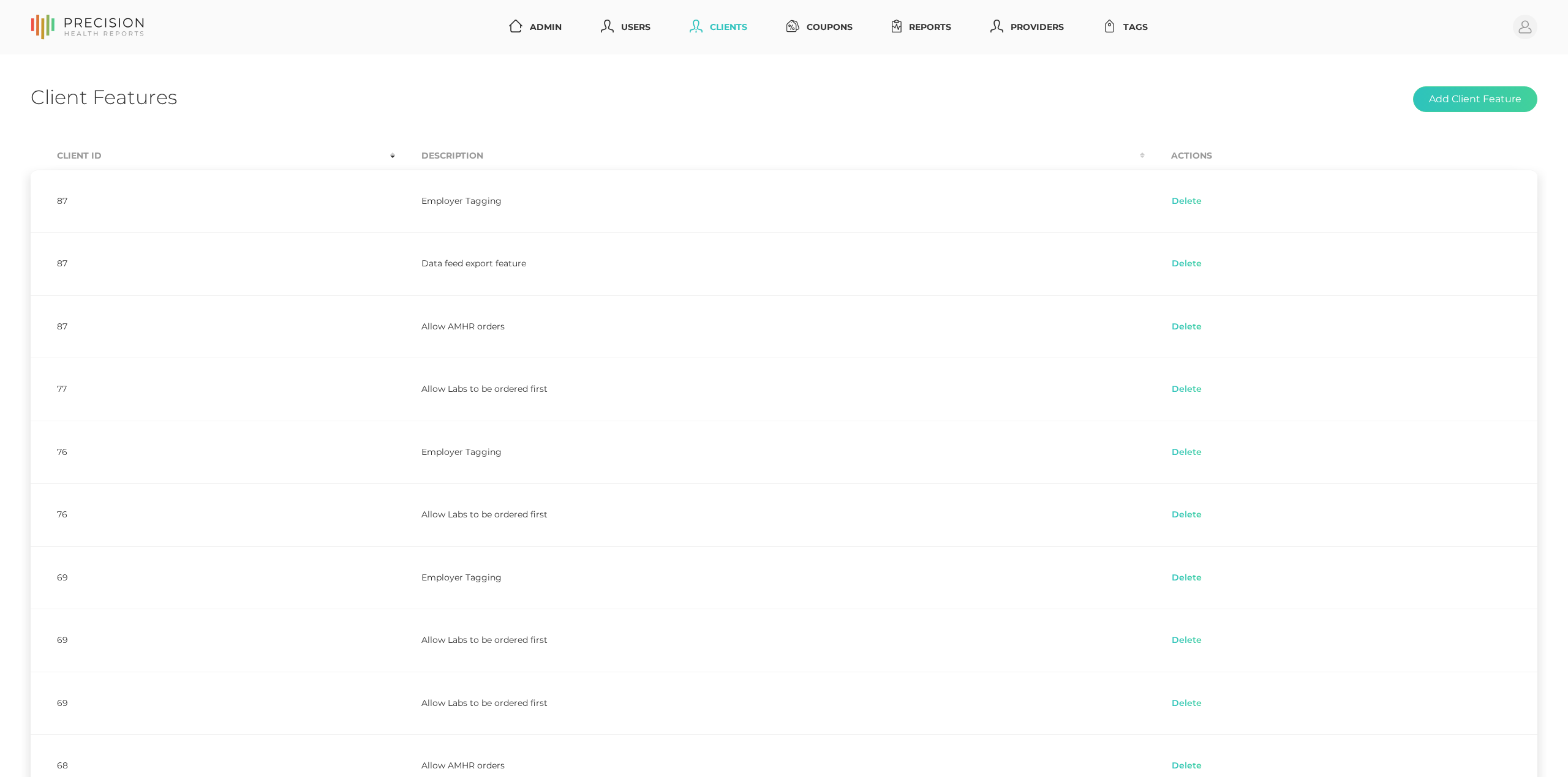
click at [717, 24] on link "Clients" at bounding box center [718, 27] width 67 height 23
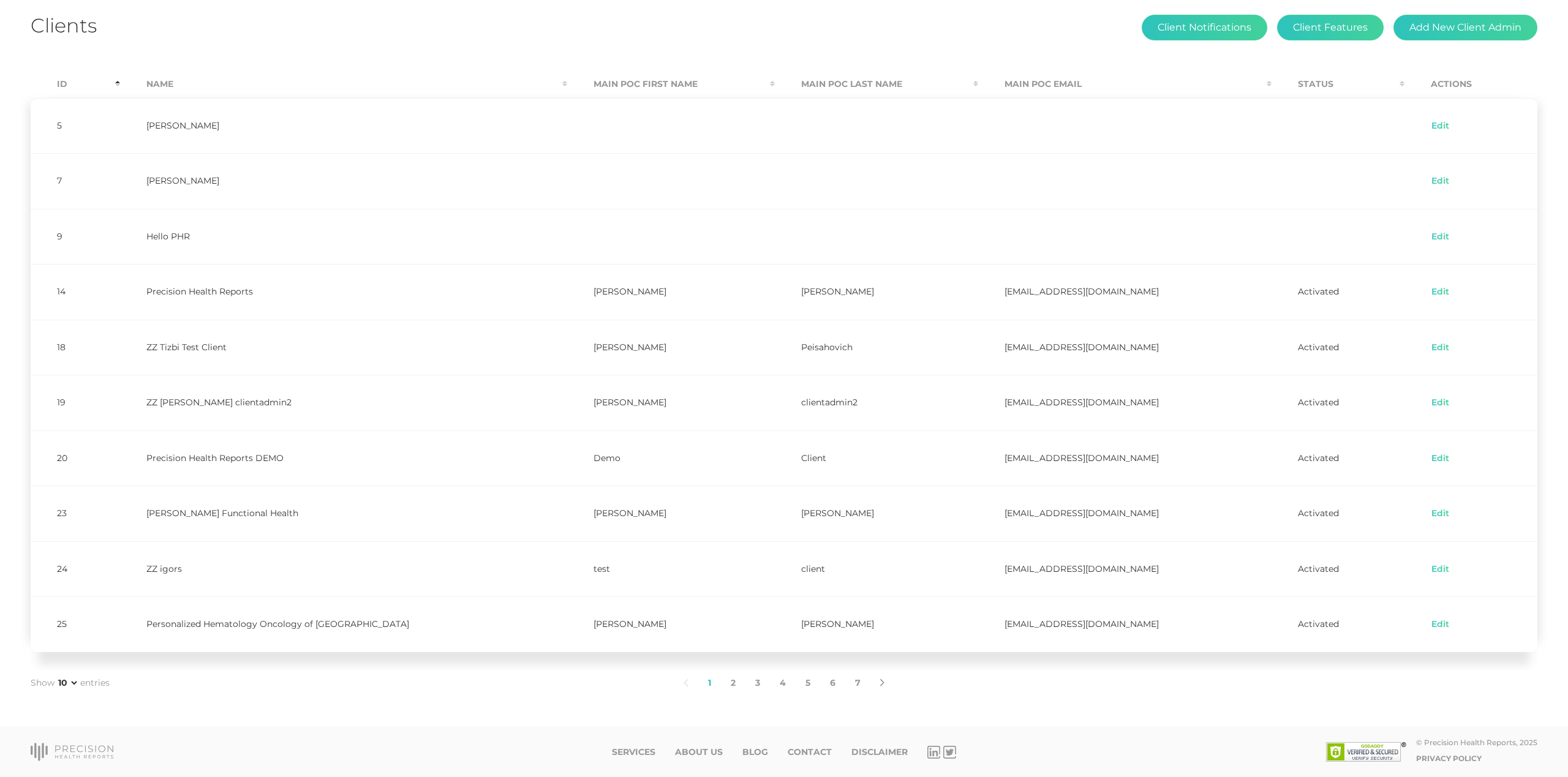
scroll to position [75, 0]
select select "75"
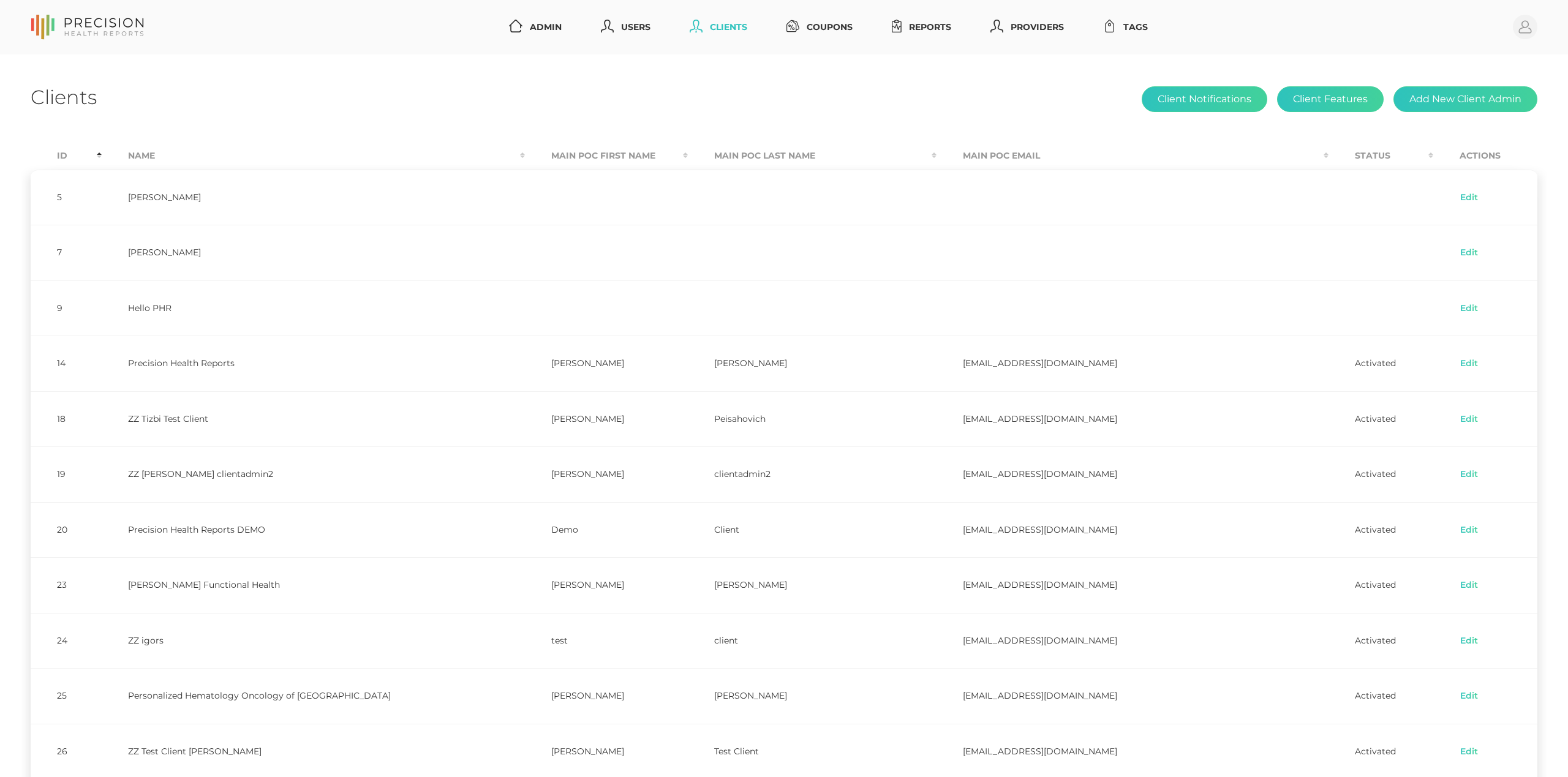
scroll to position [0, 0]
click at [706, 29] on link "Clients" at bounding box center [718, 27] width 67 height 23
click at [1357, 102] on button "Client Features" at bounding box center [1330, 99] width 107 height 26
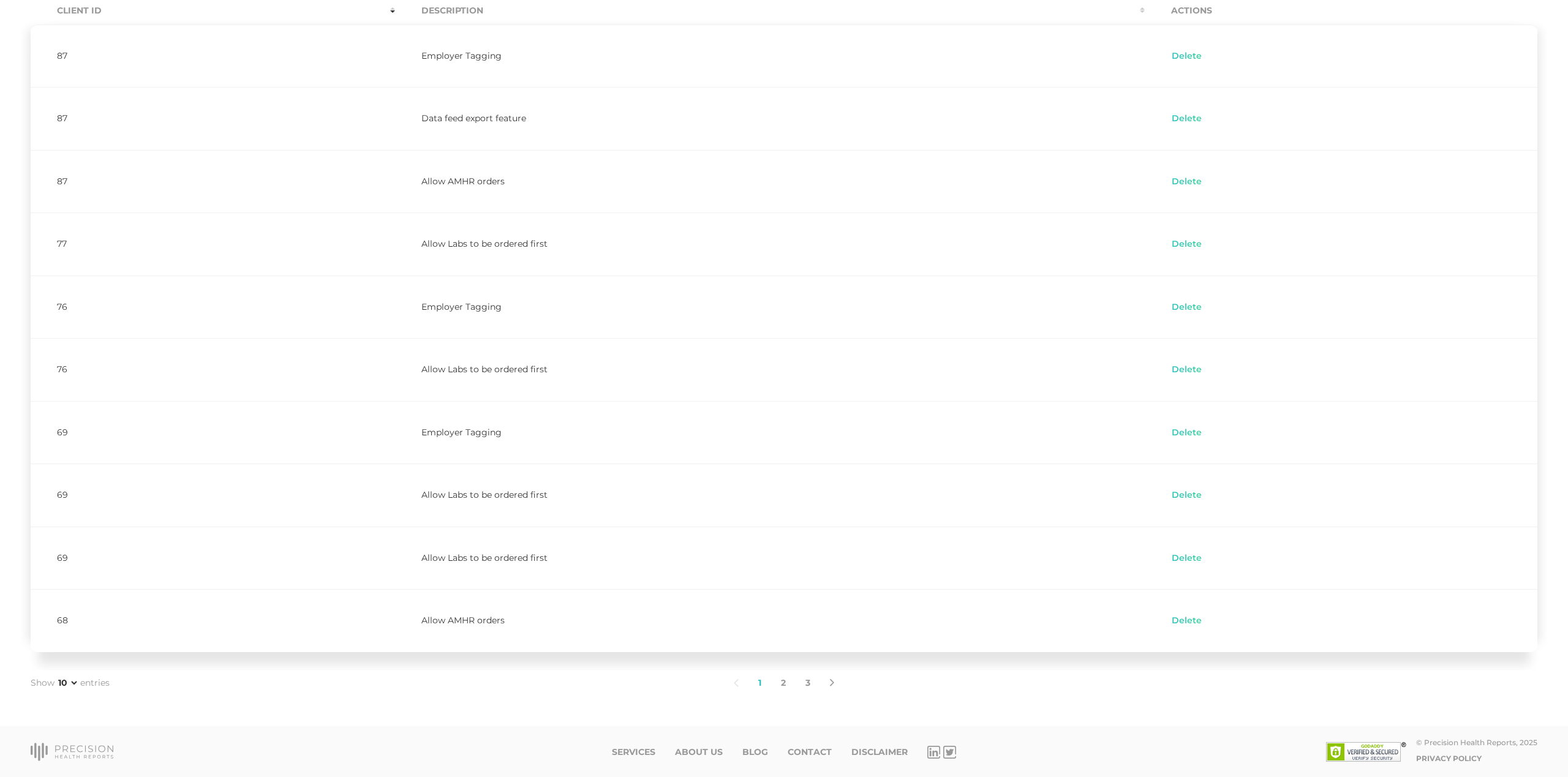
scroll to position [148, 0]
select select "75"
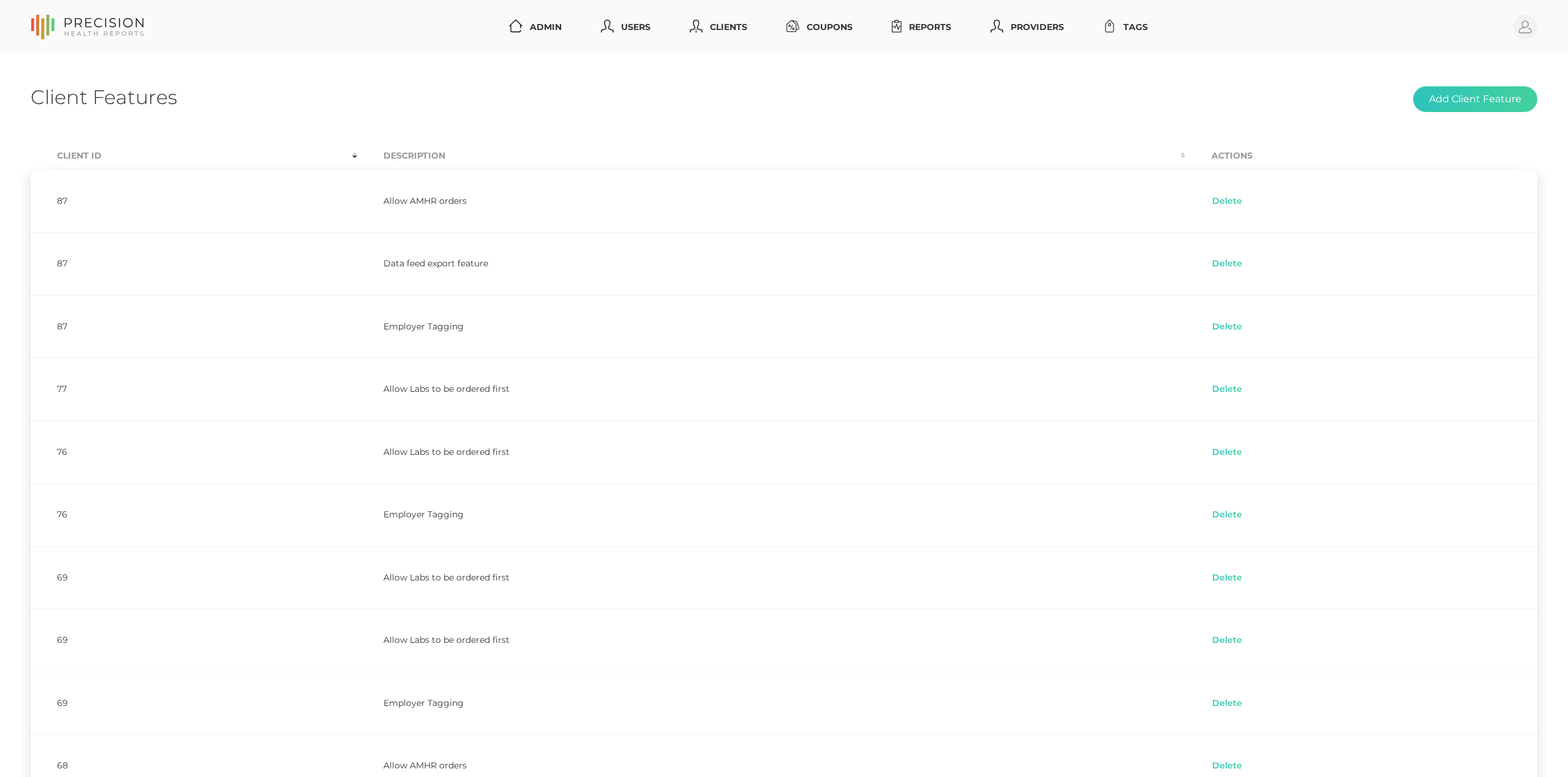
scroll to position [0, 0]
click at [73, 154] on th "Client Id" at bounding box center [194, 156] width 326 height 28
drag, startPoint x: 944, startPoint y: 29, endPoint x: 929, endPoint y: 36, distance: 16.6
click at [943, 29] on link "Reports" at bounding box center [921, 27] width 69 height 23
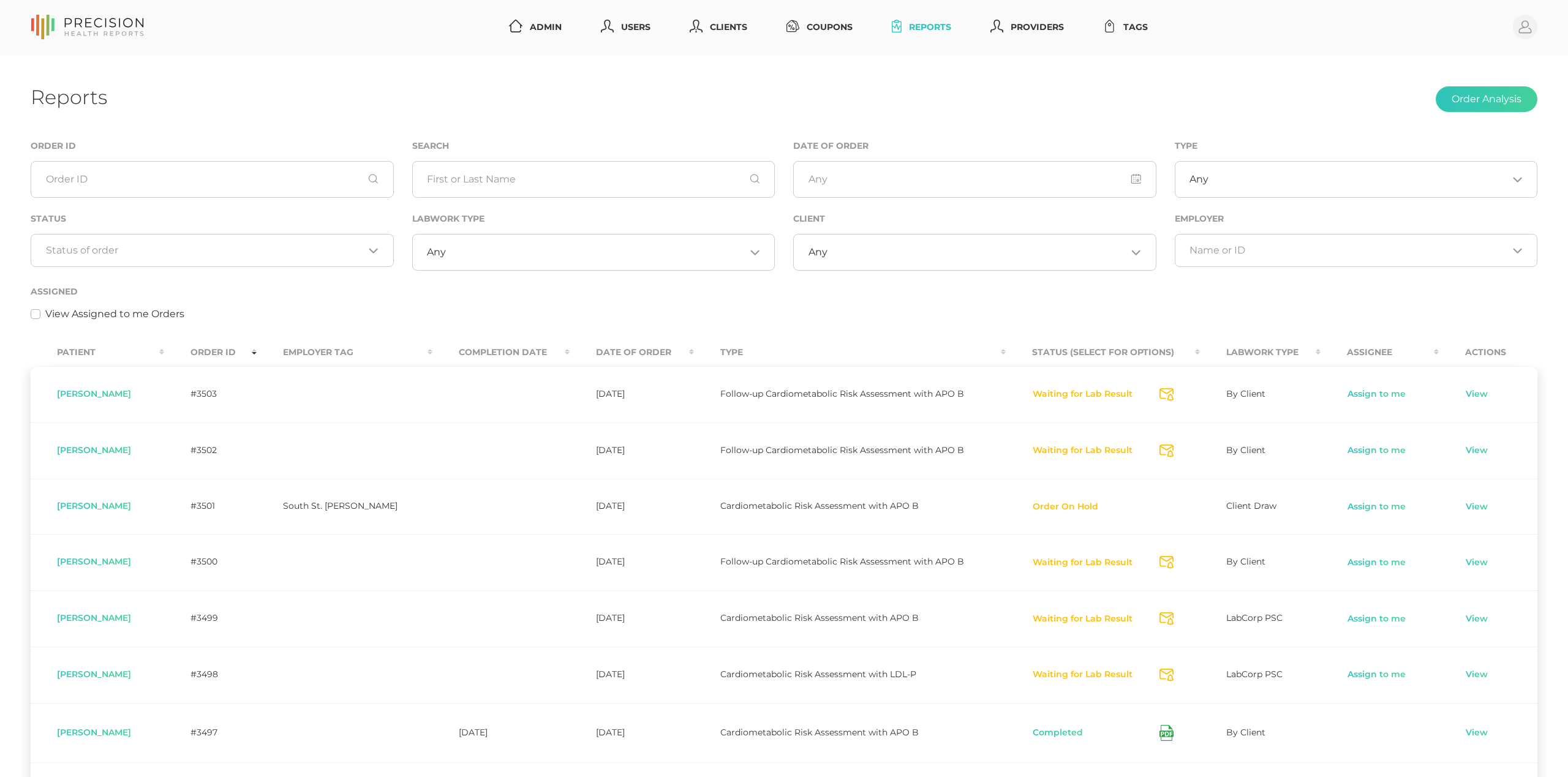
click at [214, 235] on div "Loading..." at bounding box center [212, 250] width 363 height 33
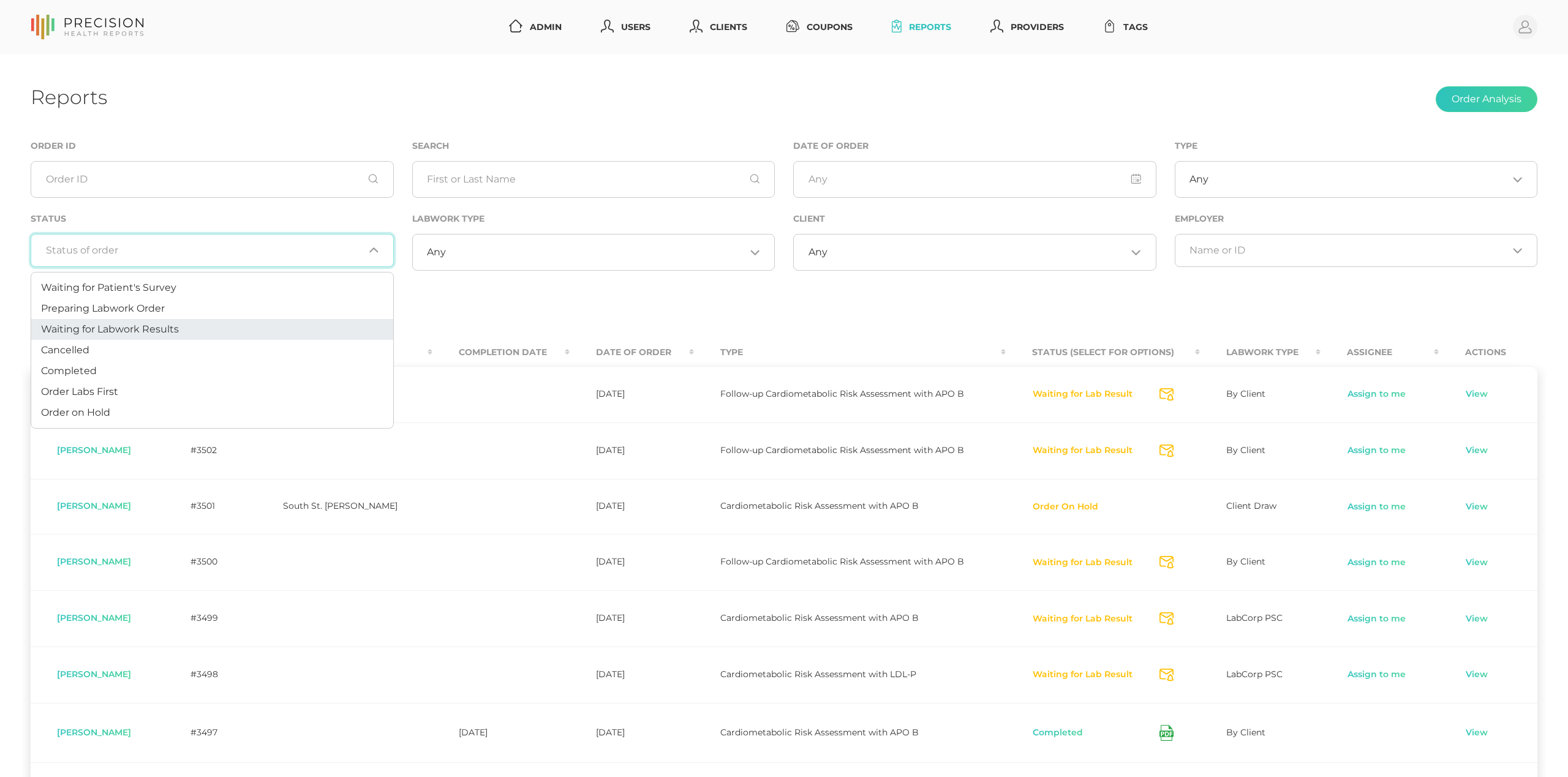
click at [211, 323] on li "Waiting for Labwork Results" at bounding box center [212, 329] width 362 height 20
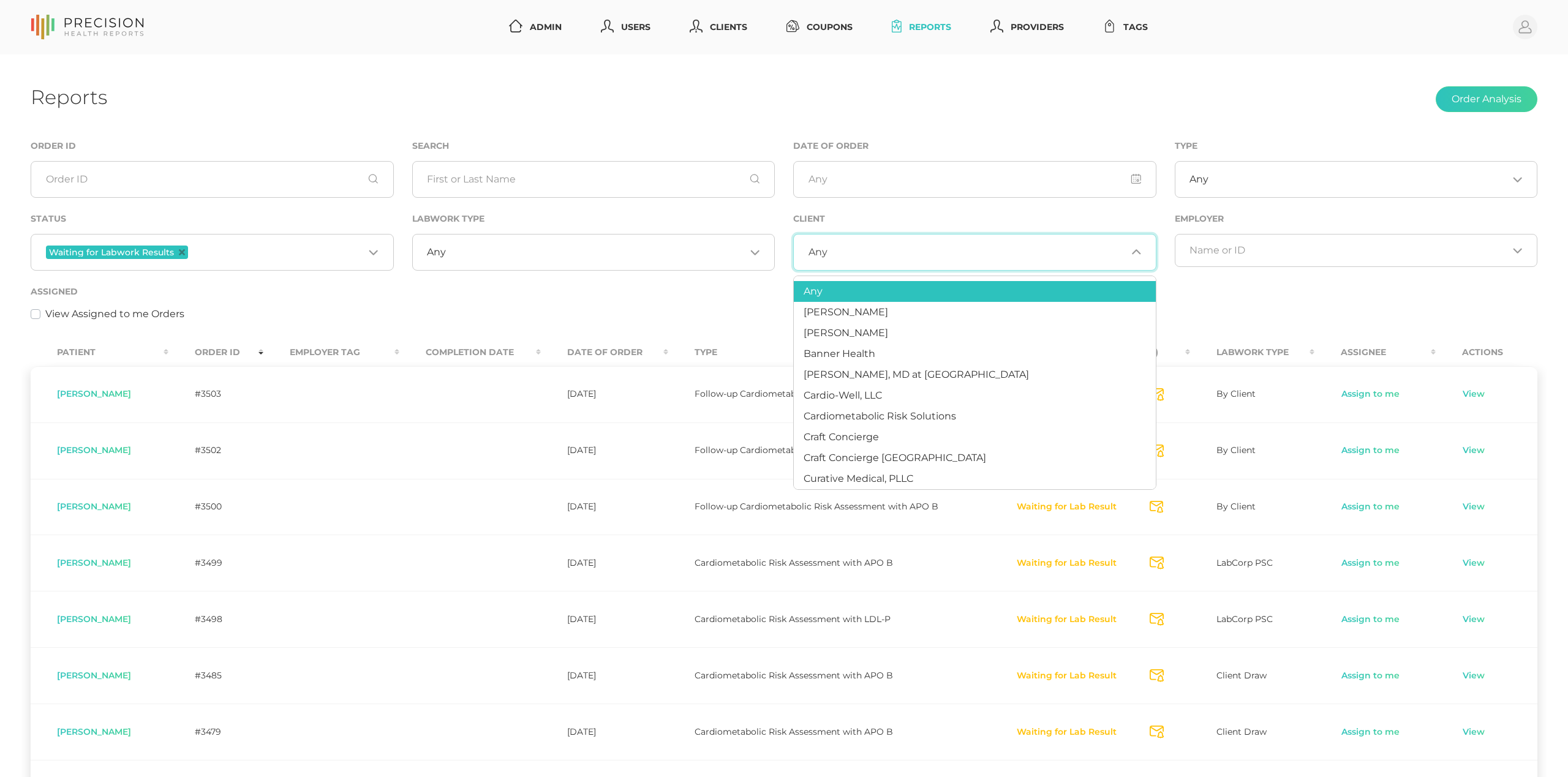
click at [894, 255] on input "Search for option" at bounding box center [976, 252] width 299 height 12
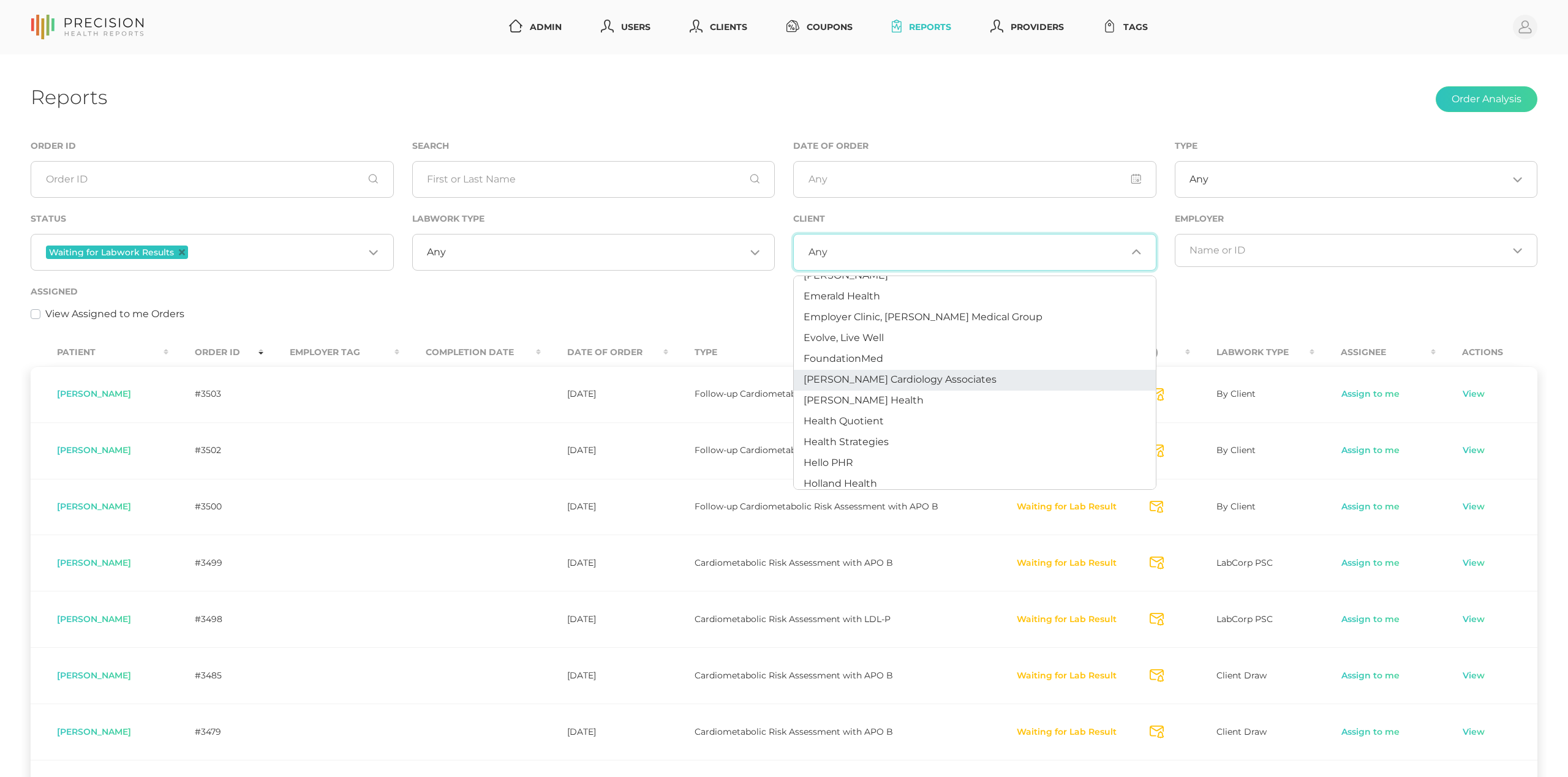
scroll to position [287, 0]
click at [878, 400] on span "Hancock Health" at bounding box center [864, 399] width 120 height 12
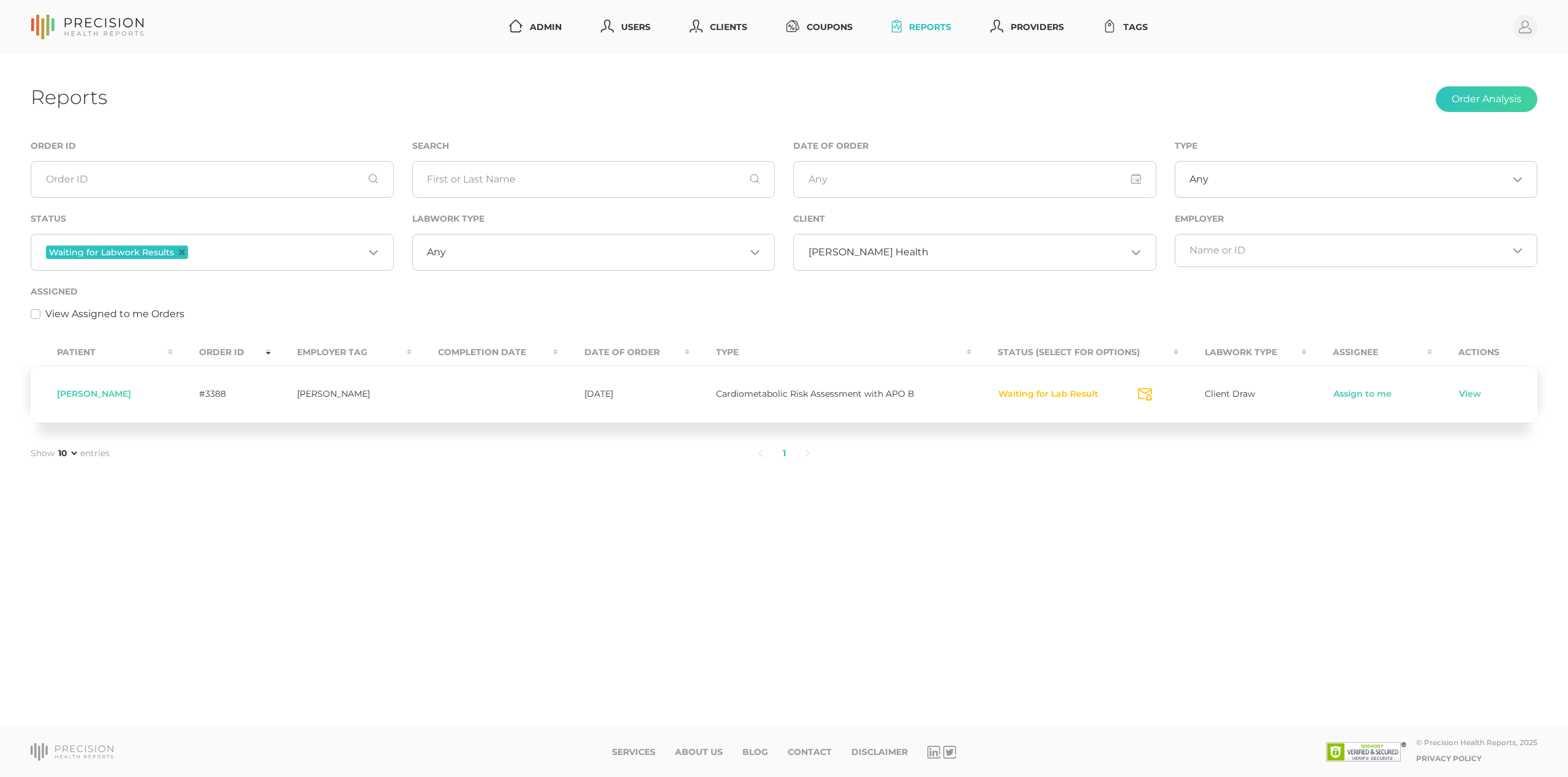
click at [928, 247] on input "Search for option" at bounding box center [1027, 252] width 198 height 12
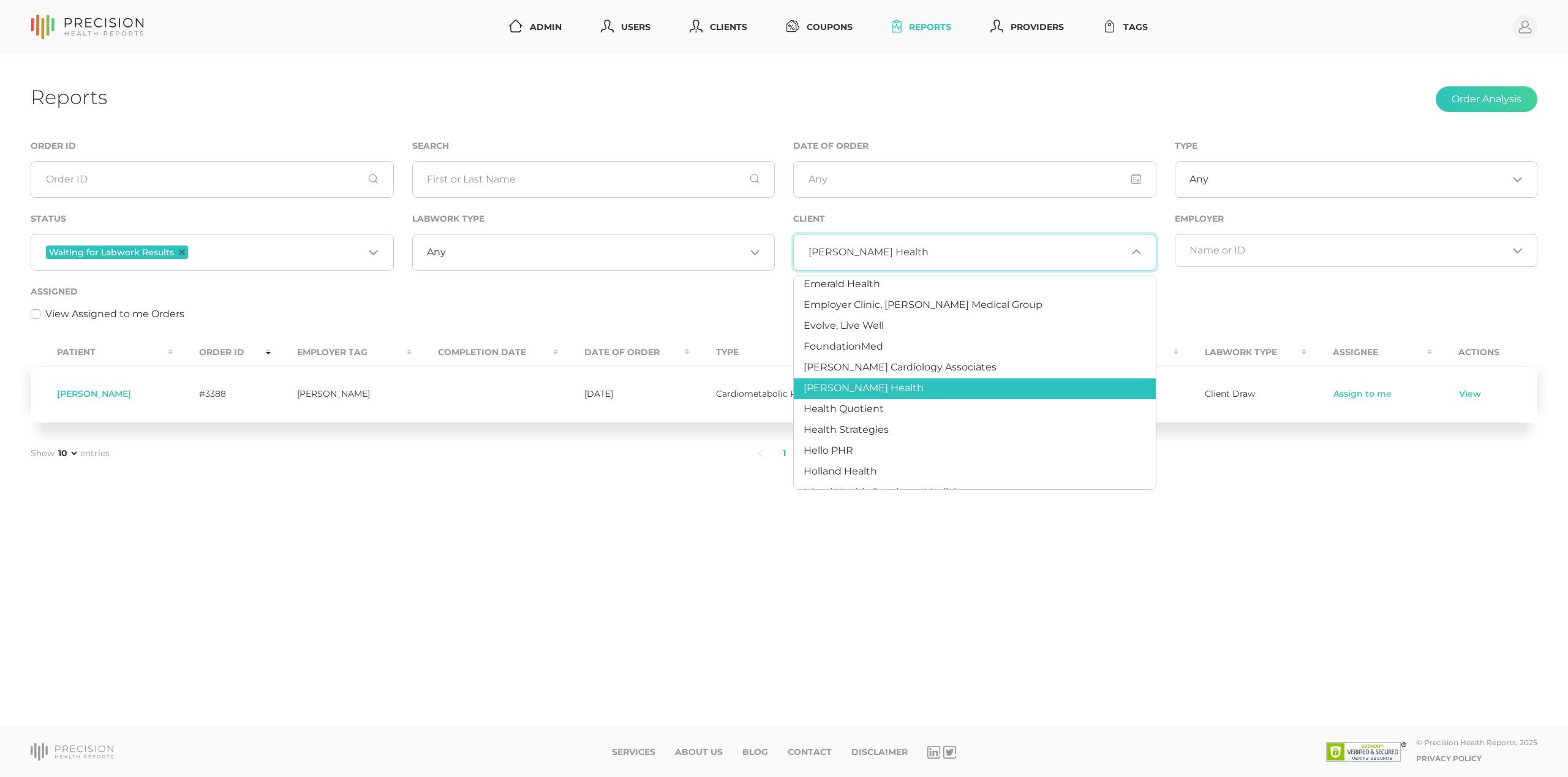
scroll to position [308, 0]
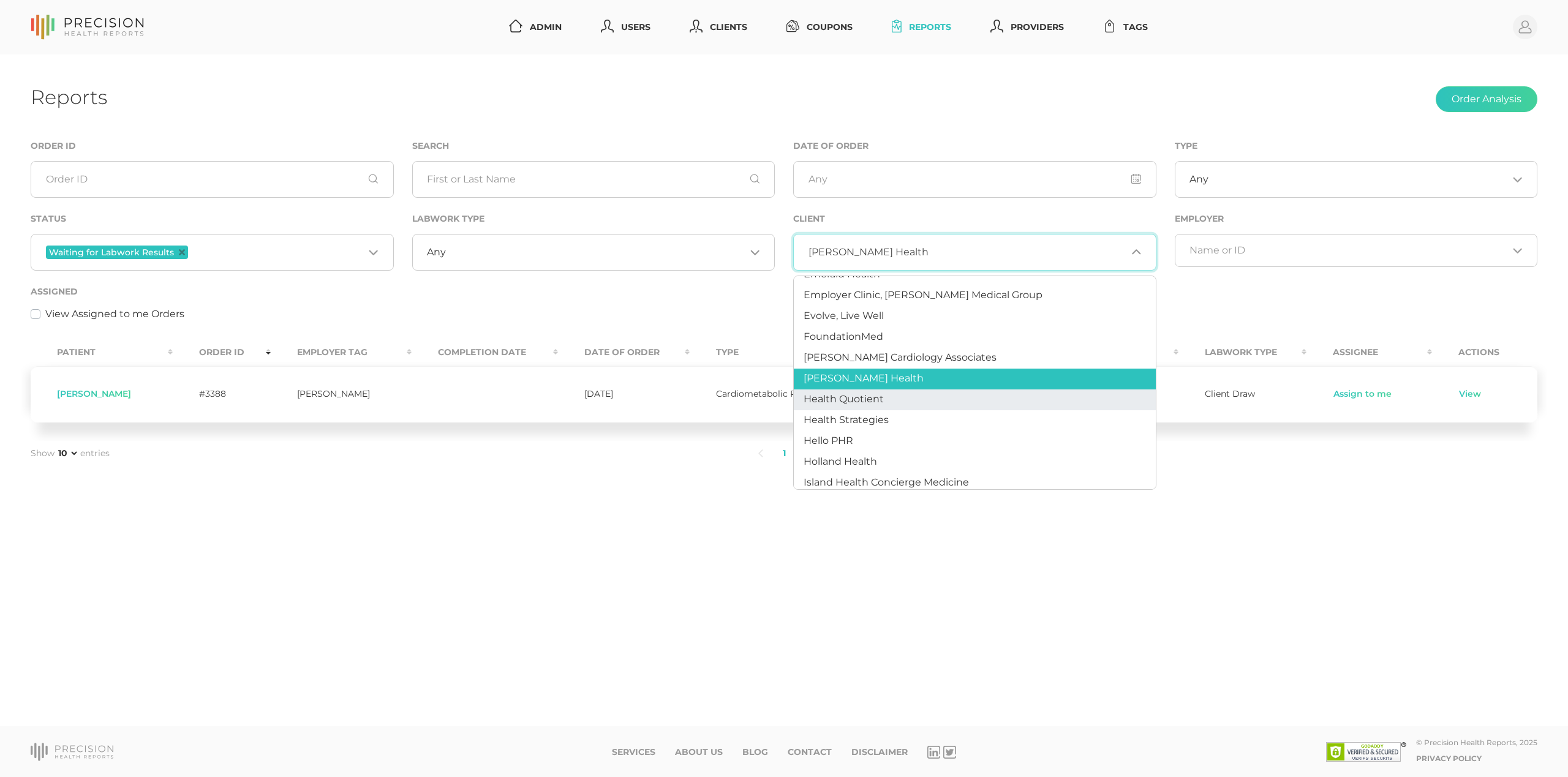
click at [862, 393] on span "Health Quotient" at bounding box center [844, 399] width 80 height 12
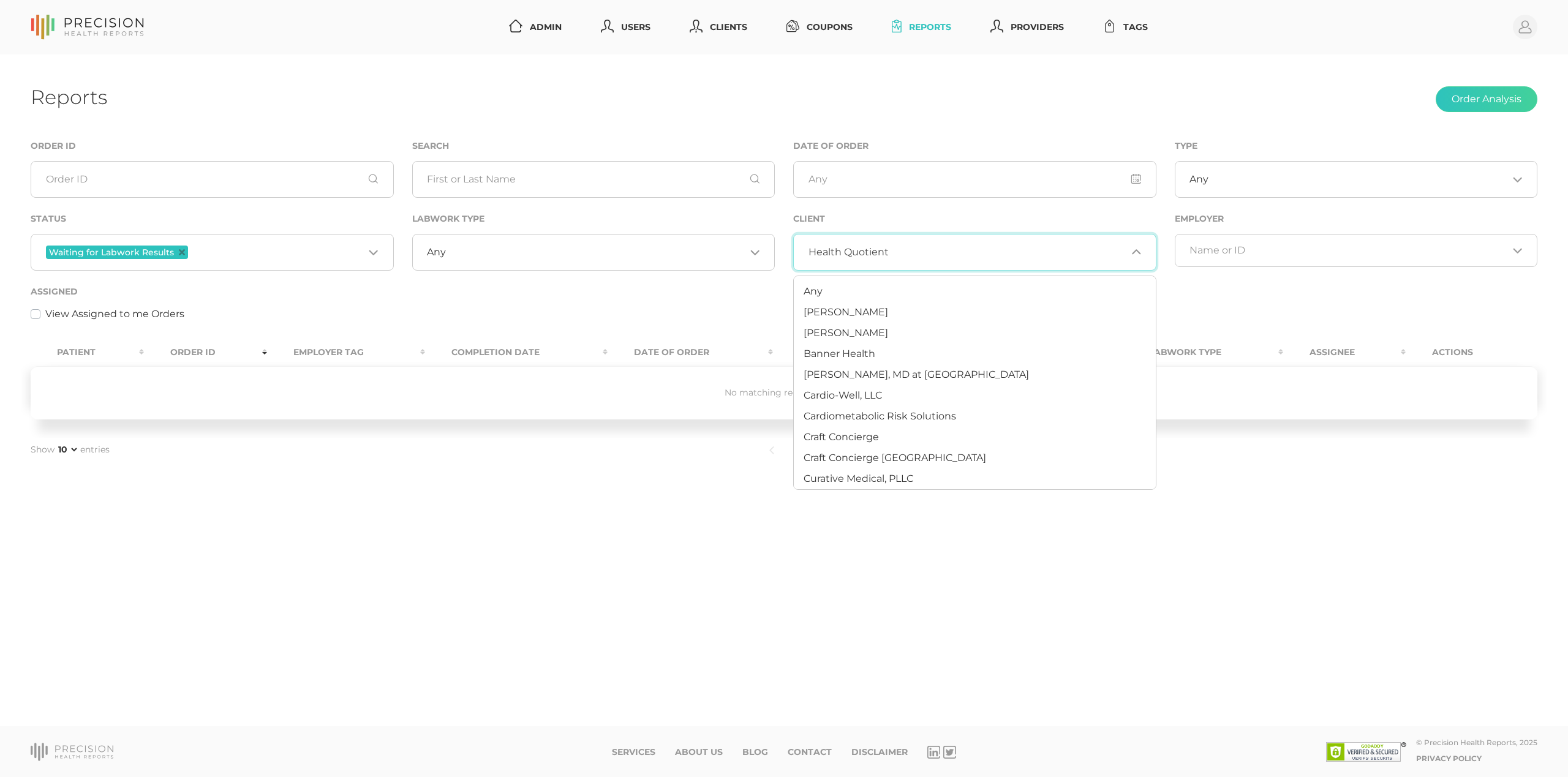
click at [879, 250] on span "Health Quotient" at bounding box center [848, 252] width 80 height 12
click at [812, 292] on span "Any" at bounding box center [813, 291] width 19 height 12
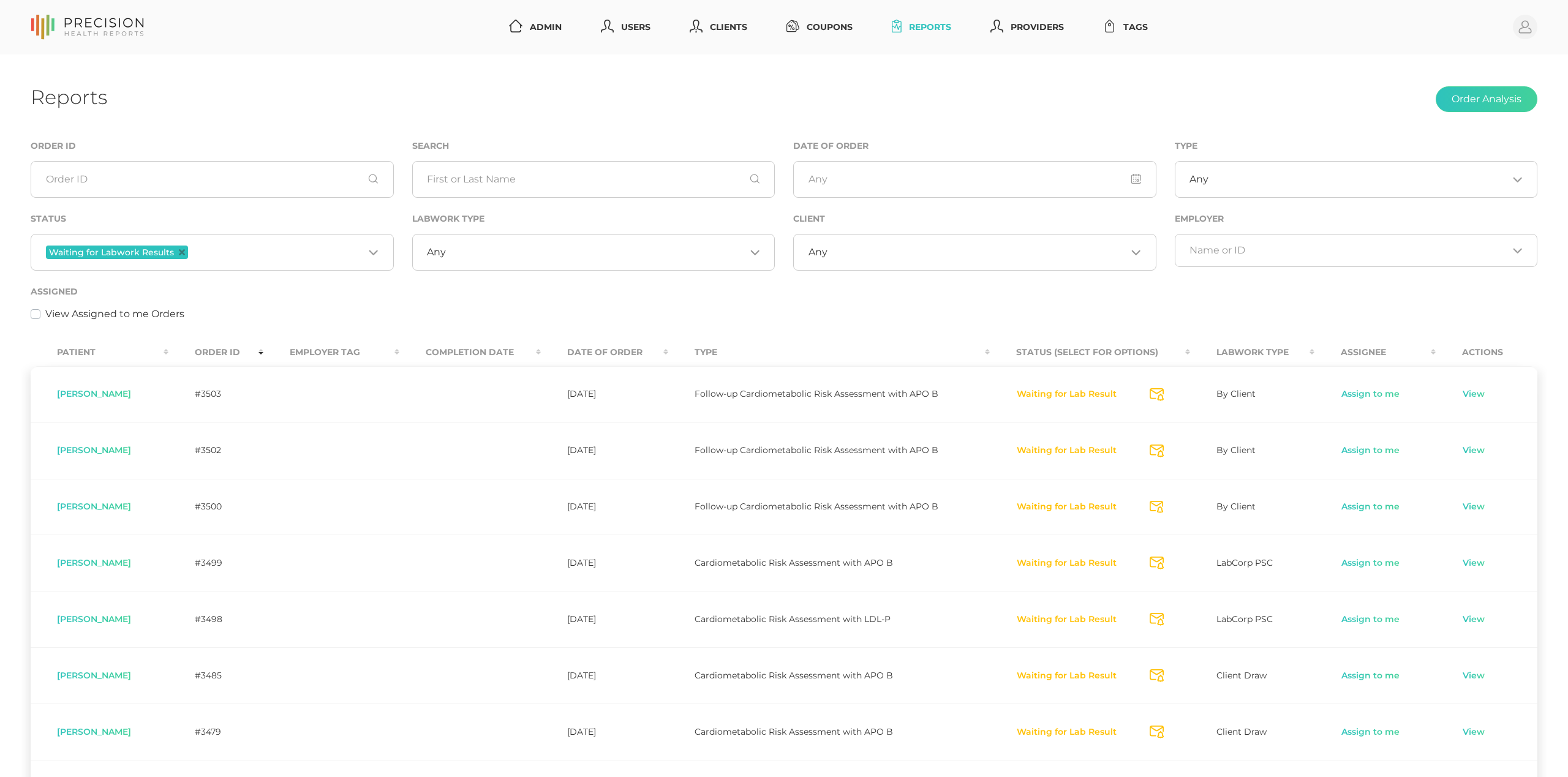
click at [202, 251] on input "Search for option" at bounding box center [276, 252] width 173 height 16
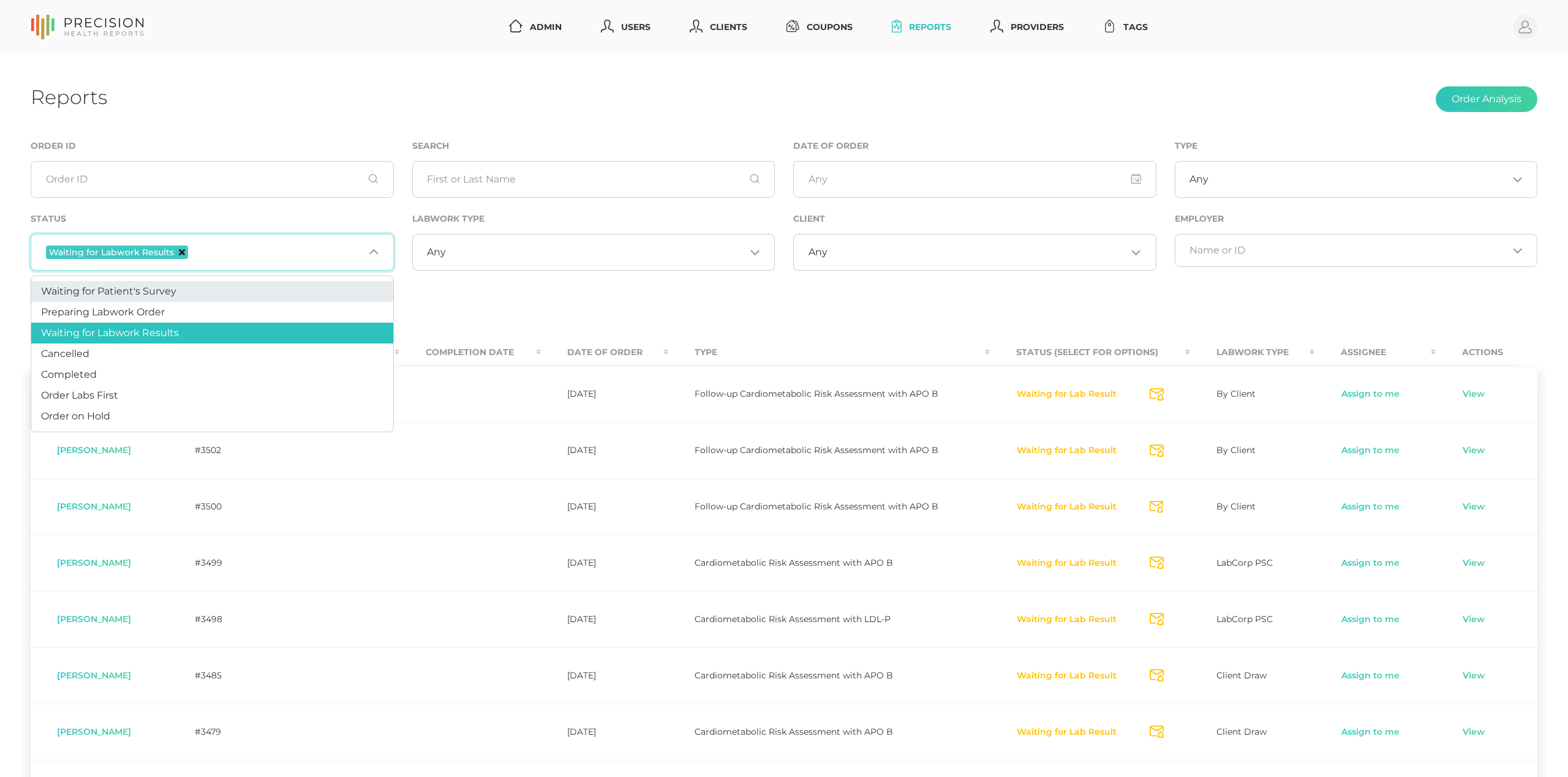
click at [181, 254] on icon "Deselect Waiting for Labwork Results" at bounding box center [182, 252] width 6 height 6
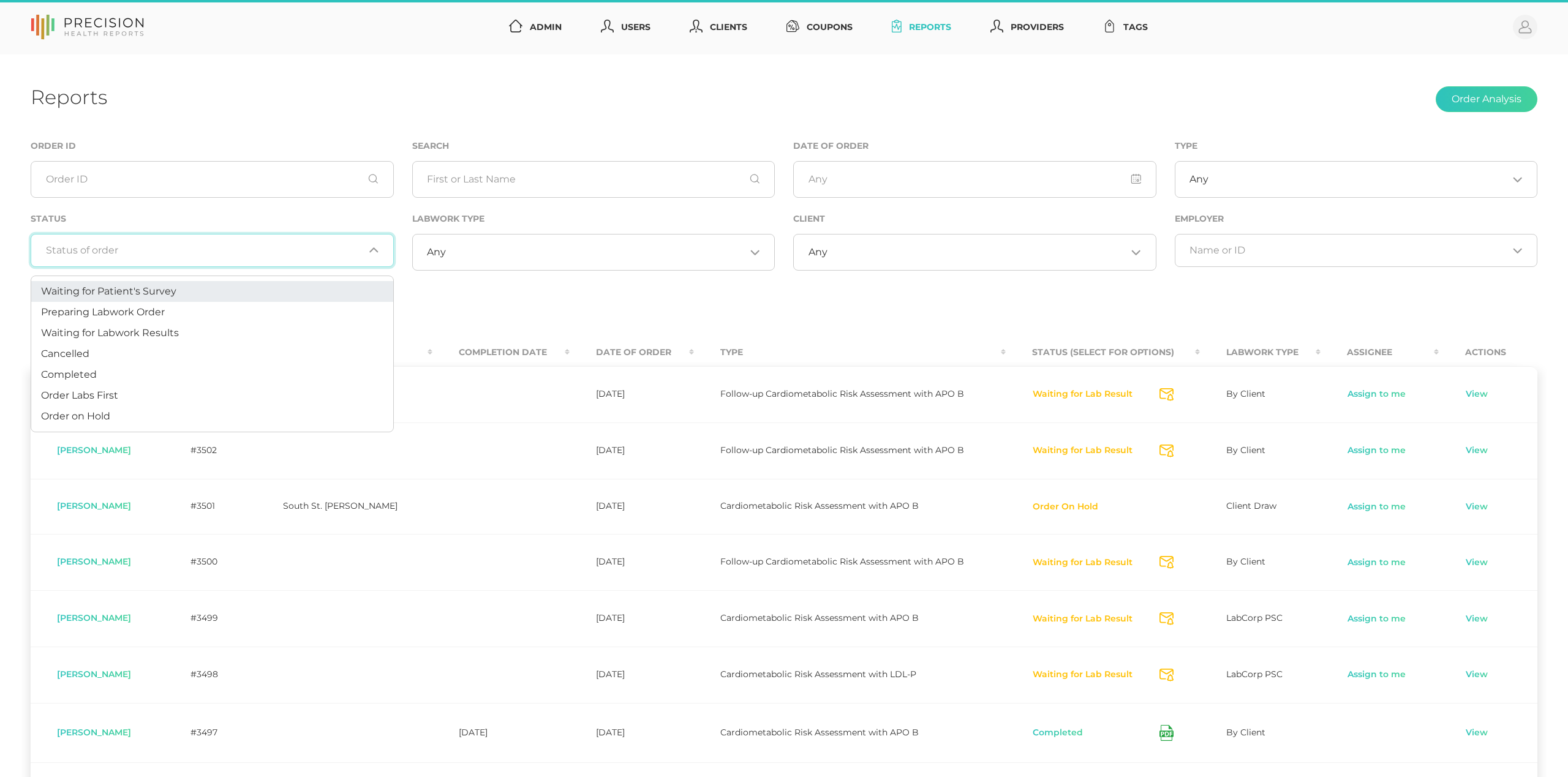
click at [512, 311] on div "View Assigned to me Orders" at bounding box center [784, 314] width 1507 height 15
